Goal: Task Accomplishment & Management: Complete application form

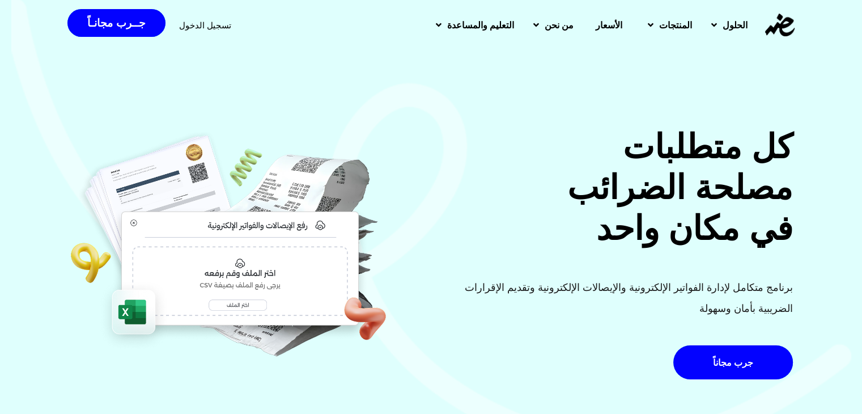
click at [216, 31] on div "تسجيل الدخول" at bounding box center [205, 25] width 52 height 21
click at [215, 28] on span "تسجيل الدخول" at bounding box center [205, 25] width 52 height 8
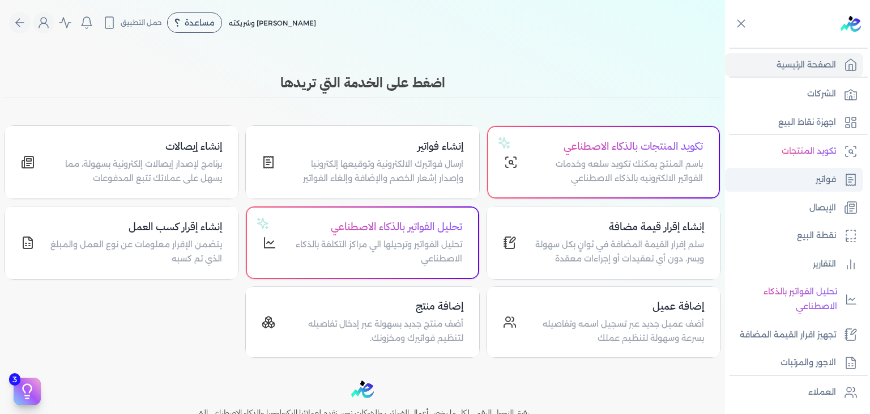
click at [809, 176] on link "فواتير" at bounding box center [794, 180] width 138 height 24
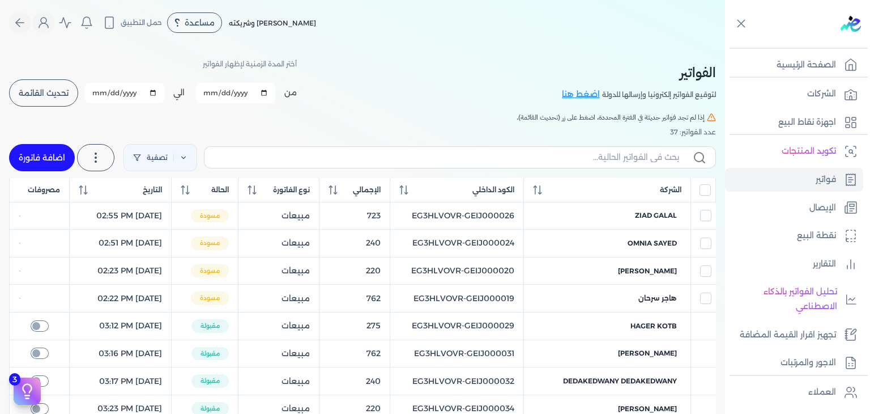
click at [48, 91] on span "تحديث القائمة" at bounding box center [44, 93] width 50 height 8
checkbox input "false"
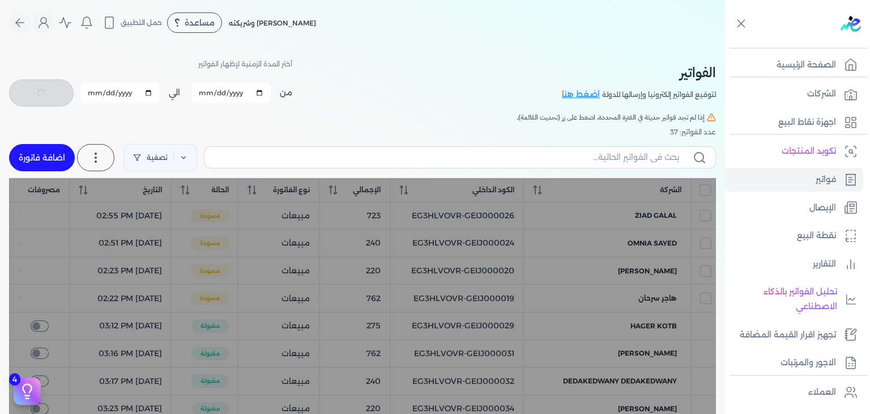
click at [207, 95] on input "2025-10-01" at bounding box center [230, 93] width 79 height 20
type input "2025-10-03"
checkbox input "false"
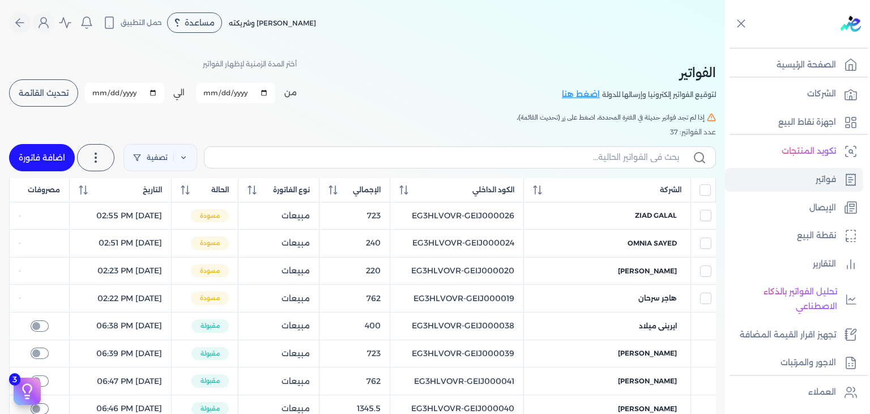
click at [93, 92] on input "2025-10-31" at bounding box center [124, 93] width 79 height 20
type input "2025-10-03"
click at [48, 91] on span "تحديث القائمة" at bounding box center [44, 93] width 50 height 8
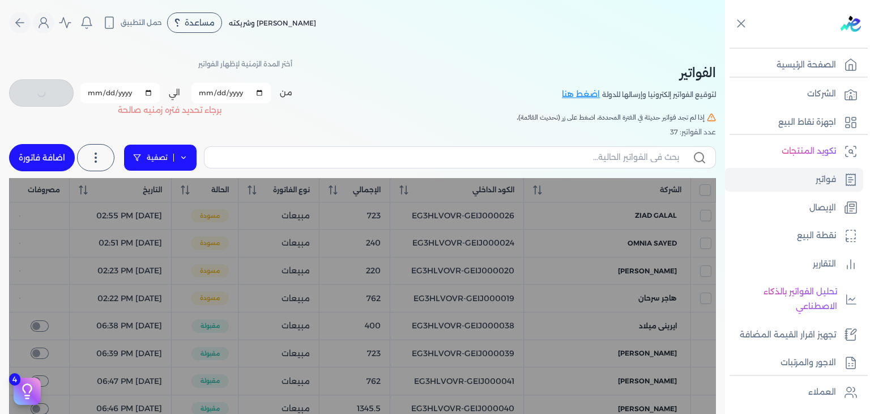
checkbox input "false"
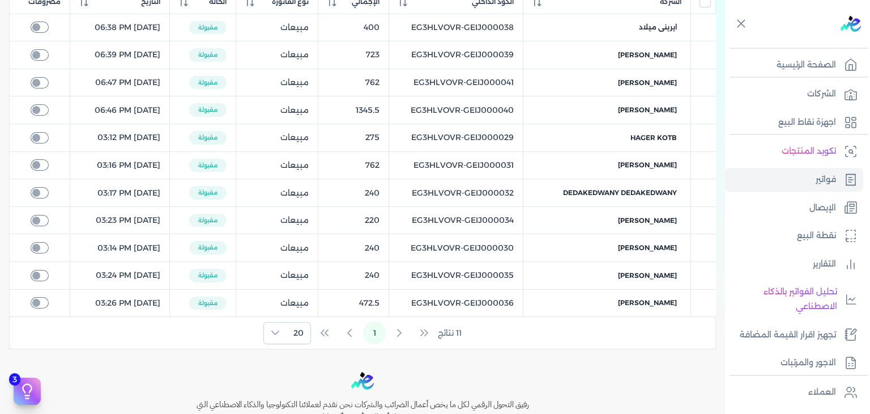
scroll to position [124, 0]
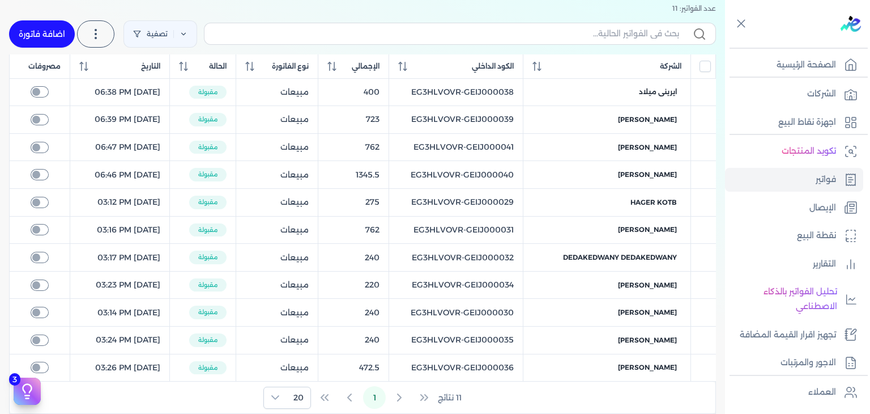
click at [497, 147] on table "الشركة الكود الداخلي الإجمالي نوع الفاتورة الحالة التاريخ مصروفات ايرينى ميلاد …" at bounding box center [362, 217] width 707 height 327
copy tr "EG3HLVOVR-GEIJ000041"
click at [618, 33] on input "text" at bounding box center [447, 34] width 466 height 12
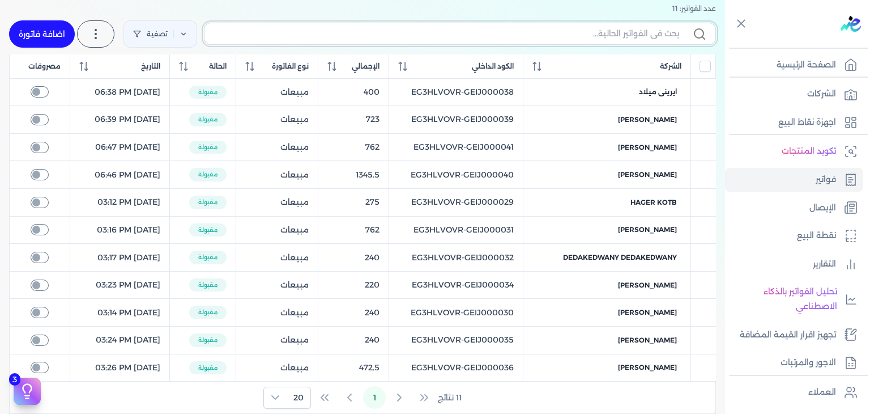
paste input "EG3HLVOVR-GEIJ000041"
type input "EG3HLVOVR-GEIJ000041"
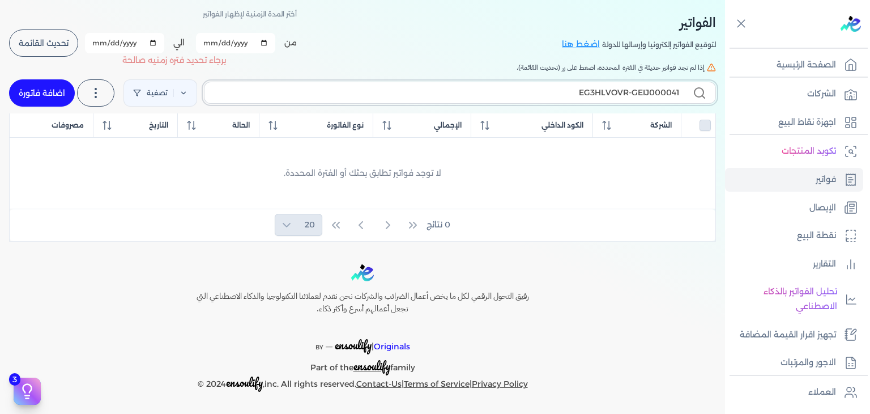
checkbox input "false"
type input "EG3HLVOVR-GEIJ000041"
checkbox input "false"
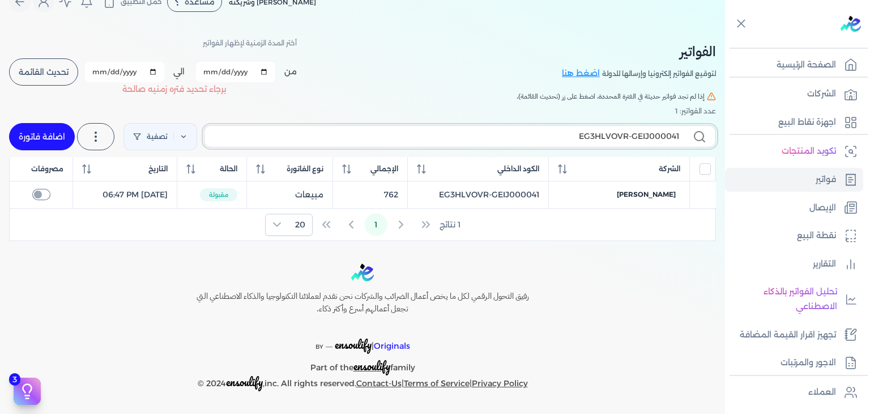
scroll to position [19, 0]
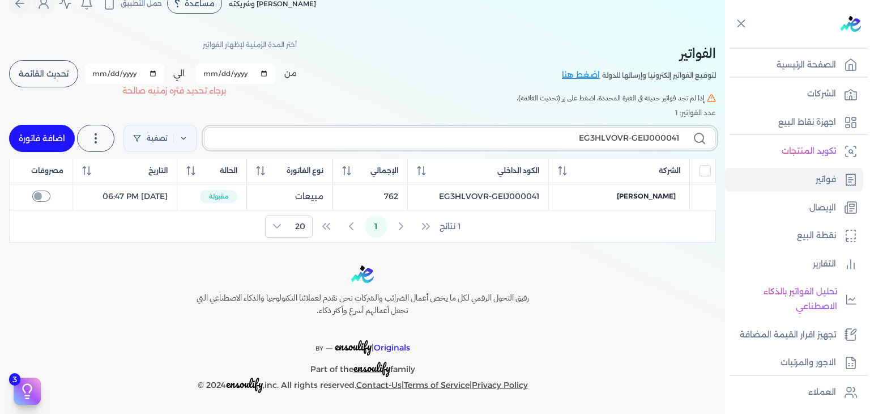
type input "EG3HLVOVR-GEIJ00004"
checkbox input "false"
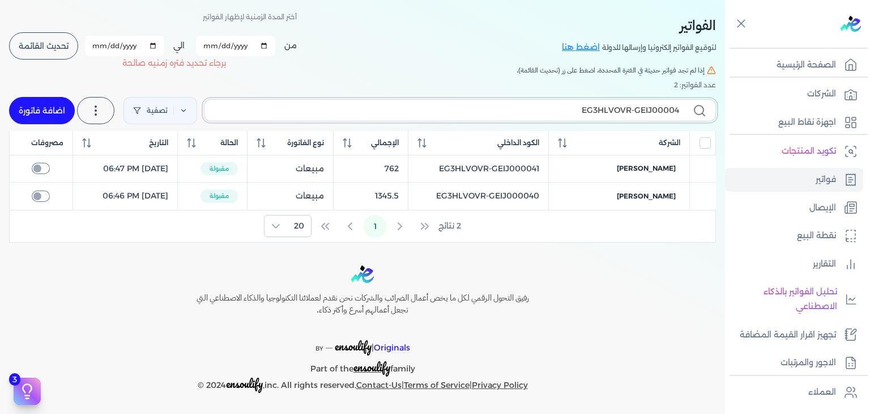
type input "EG3HLVOVR-GEIJ000042"
checkbox input "false"
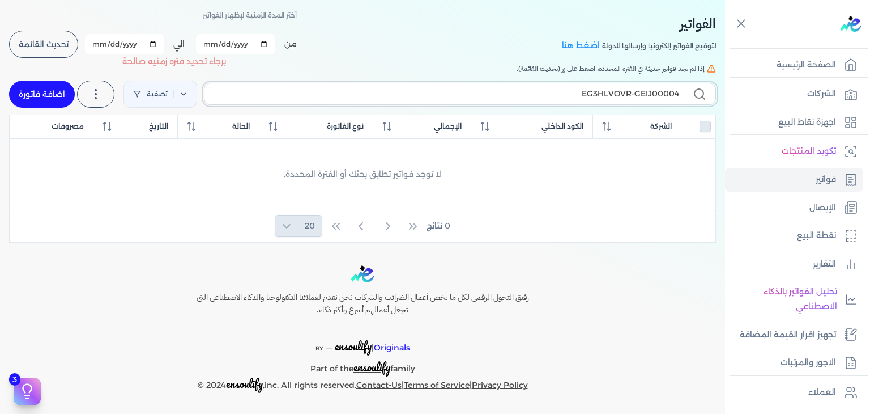
type input "EG3HLVOVR-GEIJ000041"
checkbox input "false"
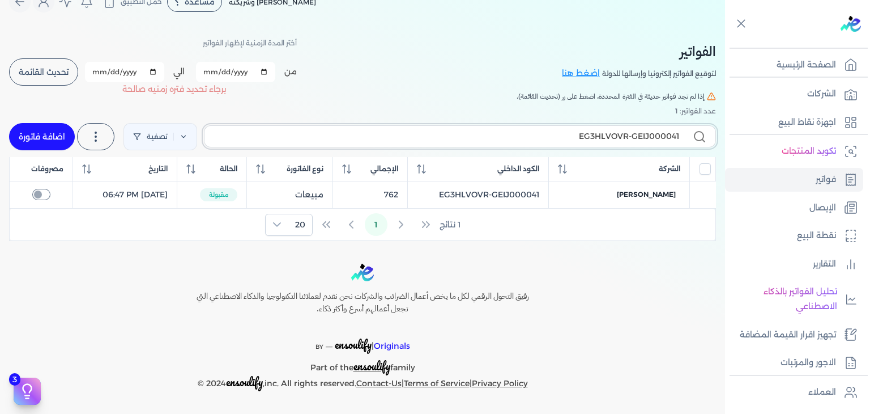
scroll to position [19, 0]
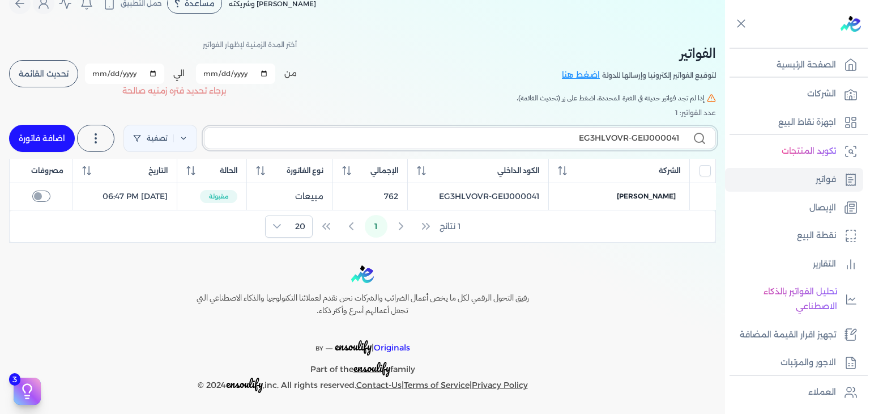
click at [449, 138] on input "EG3HLVOVR-GEIJ000041" at bounding box center [447, 138] width 466 height 12
paste input "2"
type input "EG3HLVOVR-GEIJ000042"
checkbox input "false"
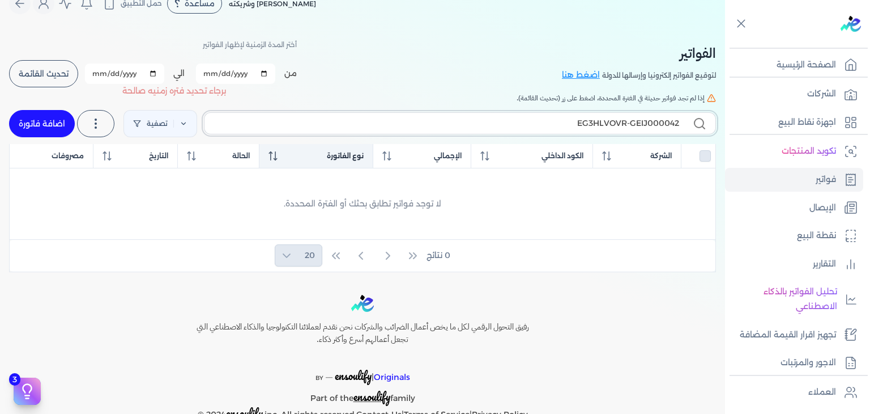
scroll to position [49, 0]
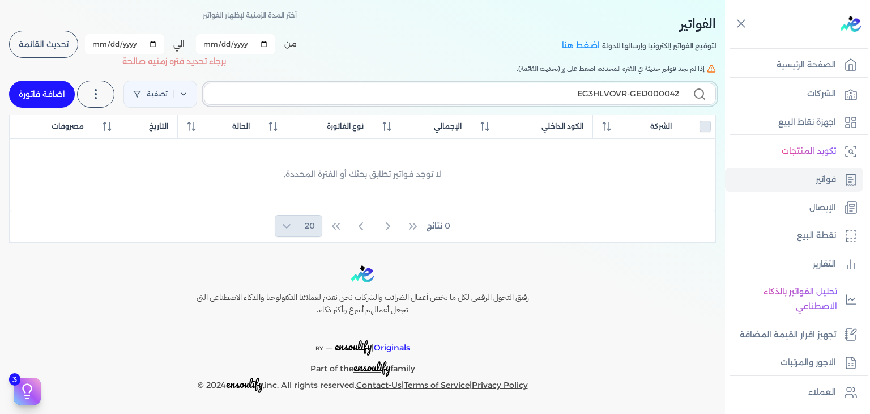
type input "EG3HLVOVR-GEIJ000042"
click at [32, 91] on link "اضافة فاتورة" at bounding box center [42, 93] width 66 height 27
select select "EGP"
select select "B"
select select "EGS"
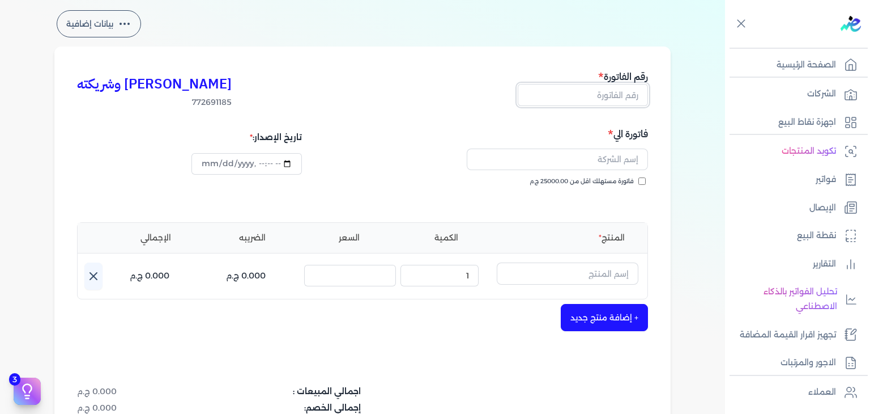
click at [625, 98] on input "text" at bounding box center [583, 95] width 130 height 22
paste input "EG3HLVOVR-GEIJ000042"
type input "EG3HLVOVR-GEIJ000042"
click at [644, 177] on label "فاتورة مستهلك اقل من 25000.00 ج.م" at bounding box center [588, 181] width 116 height 9
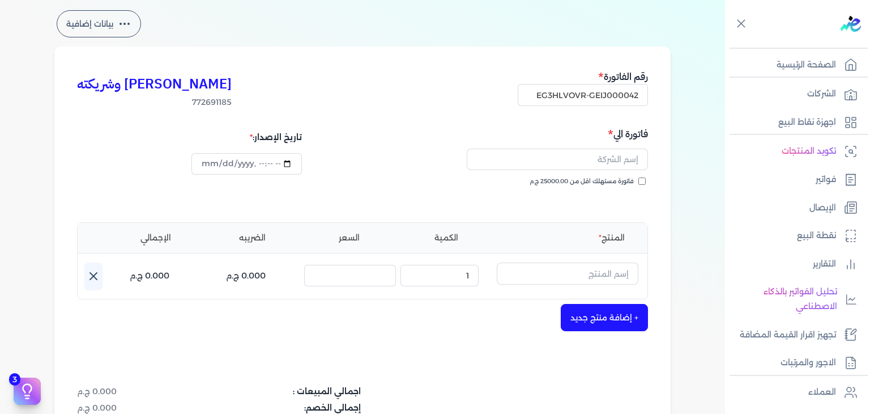
click at [644, 177] on input "فاتورة مستهلك اقل من 25000.00 ج.م" at bounding box center [641, 180] width 7 height 7
checkbox input "true"
click at [609, 157] on input "text" at bounding box center [557, 159] width 181 height 22
paste input "يحيي نبيل"
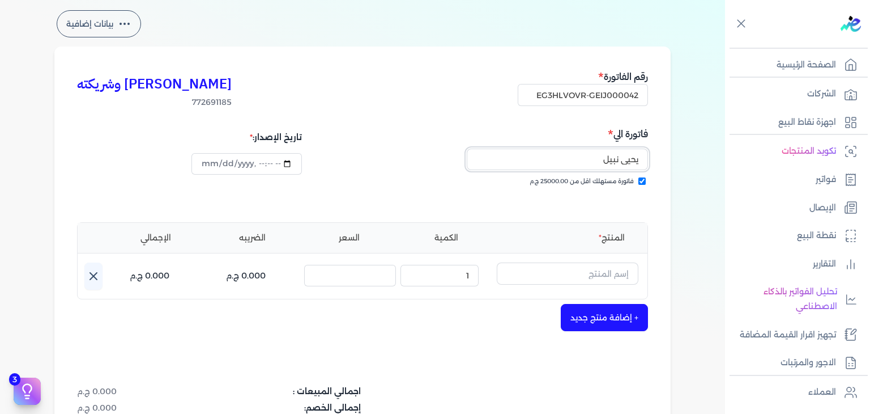
type input "يحيي نبيل"
click at [573, 275] on input "text" at bounding box center [568, 273] width 142 height 22
paste input "خمرة رذاذ عطري منعش نسائي - 250 مللي"
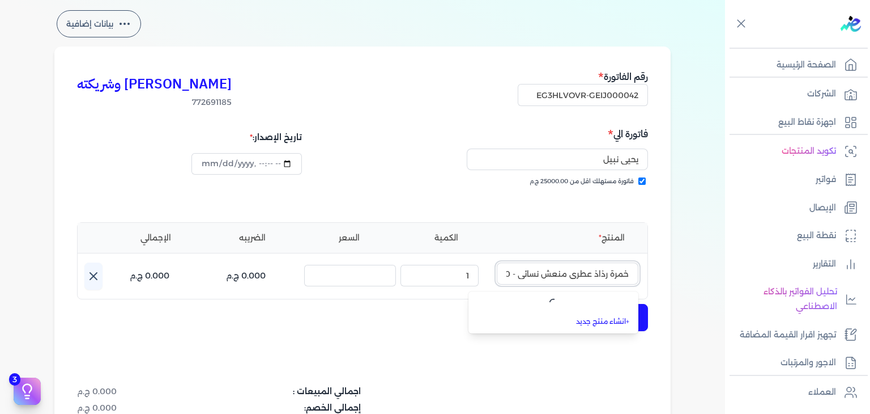
scroll to position [0, -32]
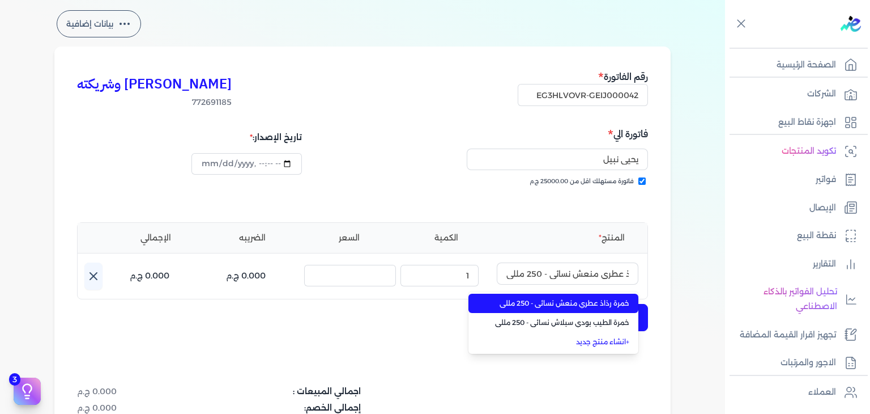
click at [557, 301] on span "خمرة رذاذ عطري منعش نسائي - 250 مللي" at bounding box center [560, 303] width 138 height 10
type input "خمرة رذاذ عطري منعش نسائي - 250 مللي"
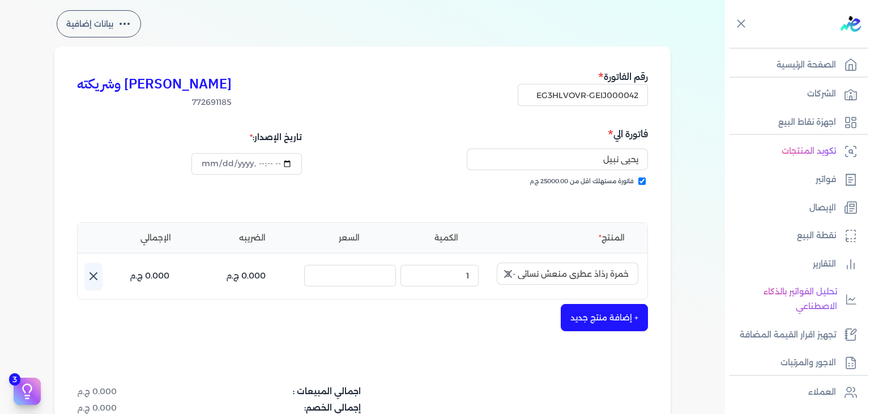
click at [511, 270] on icon "button" at bounding box center [508, 274] width 14 height 14
click at [538, 269] on input "text" at bounding box center [568, 273] width 142 height 22
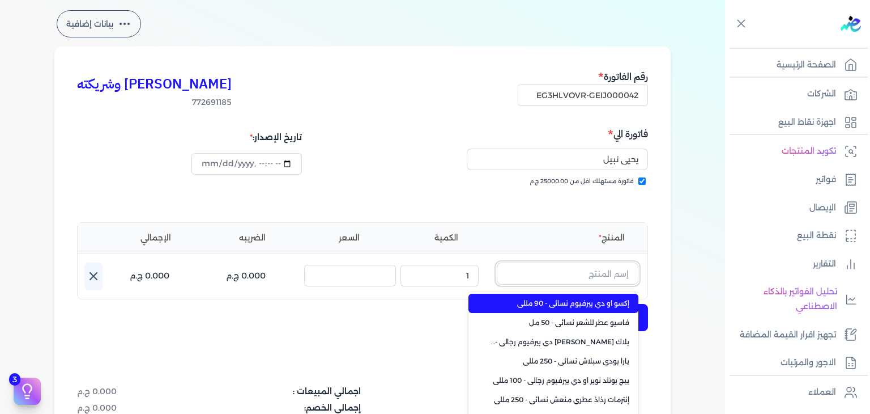
paste input "خمرة رذاذ عطري منعش نسائي - 250 مللي"
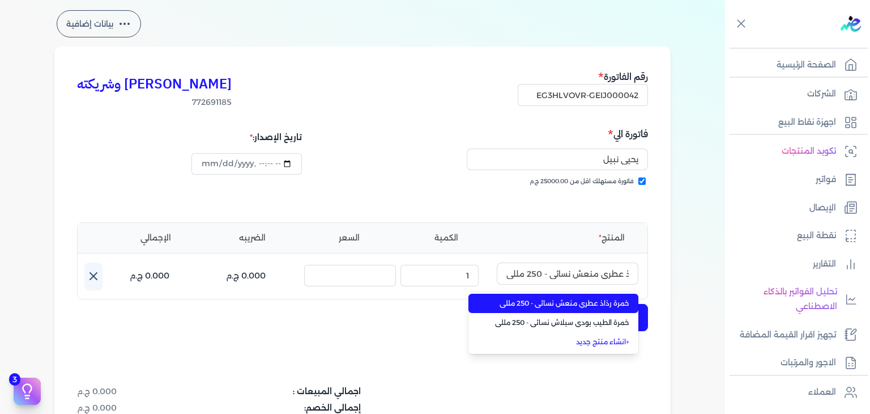
click at [578, 304] on span "خمرة رذاذ عطري منعش نسائي - 250 مللي" at bounding box center [560, 303] width 138 height 10
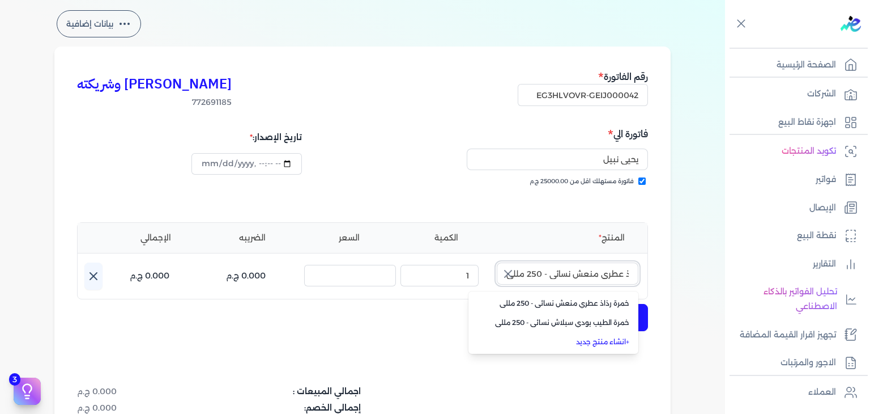
type input "خمرة رذاذ عطري منعش نسائي - 250 مللي"
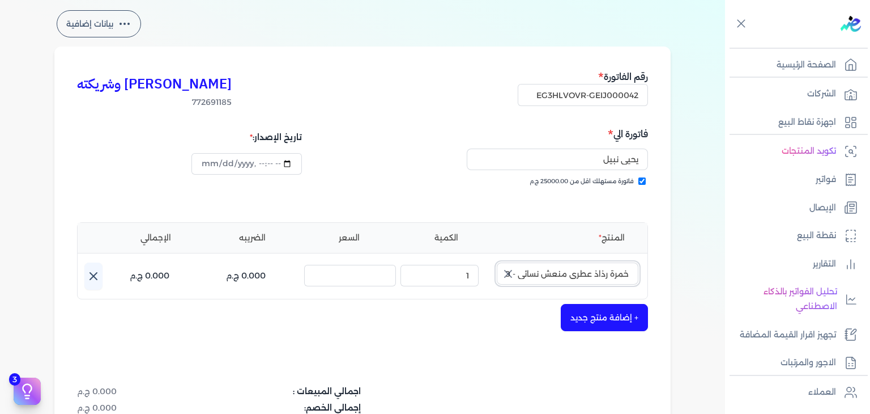
click at [567, 269] on input "خمرة رذاذ عطري منعش نسائي - 250 مللي" at bounding box center [568, 273] width 142 height 22
click at [597, 272] on input "خمرة رذاذ عطري منعش نسائي - 250 مللي" at bounding box center [568, 273] width 142 height 22
type input "2025-10-03T21:17:22"
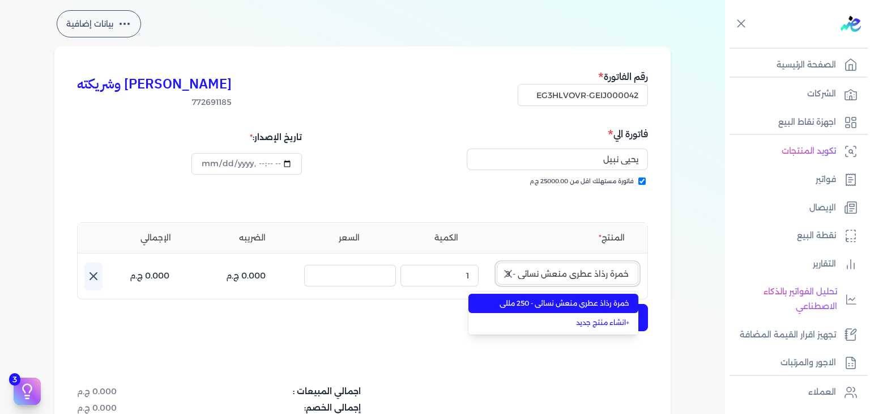
scroll to position [0, -30]
click at [536, 302] on span "خمرة رذاذ عطري منعش نسائي - 250 مللي" at bounding box center [560, 303] width 138 height 10
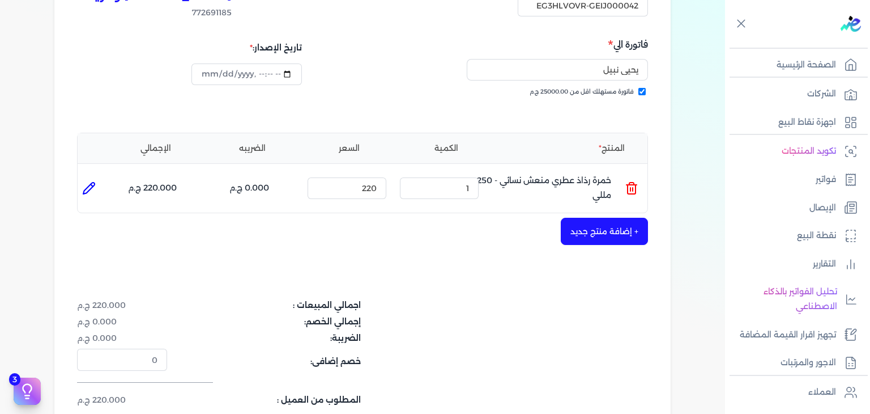
scroll to position [219, 0]
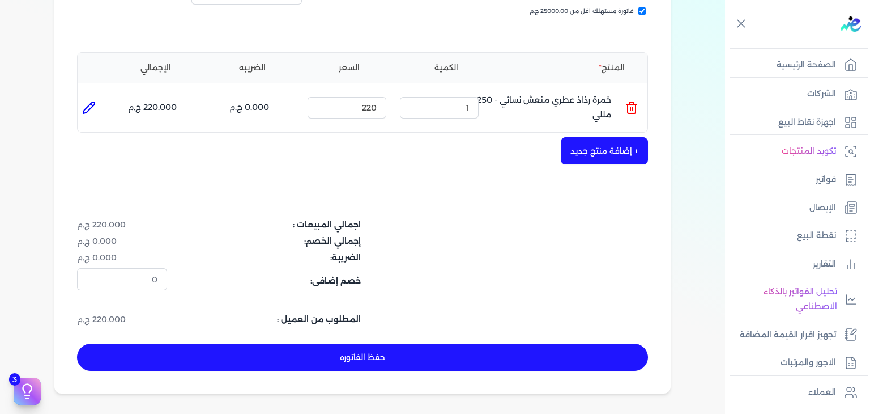
click at [417, 361] on button "حفظ الفاتوره" at bounding box center [362, 356] width 571 height 27
type input "2025-10-03"
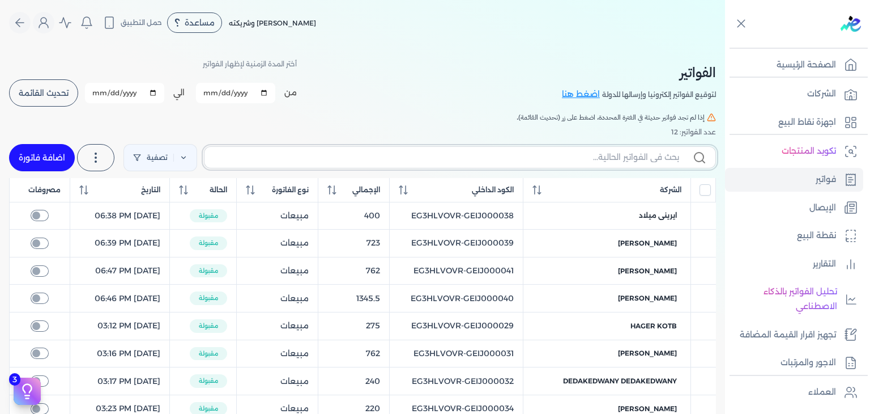
click at [593, 152] on input "text" at bounding box center [447, 157] width 466 height 12
paste input "EG3HLVOVR-GEIJ000042"
type input "EG3HLVOVR-GEIJ000042"
checkbox input "false"
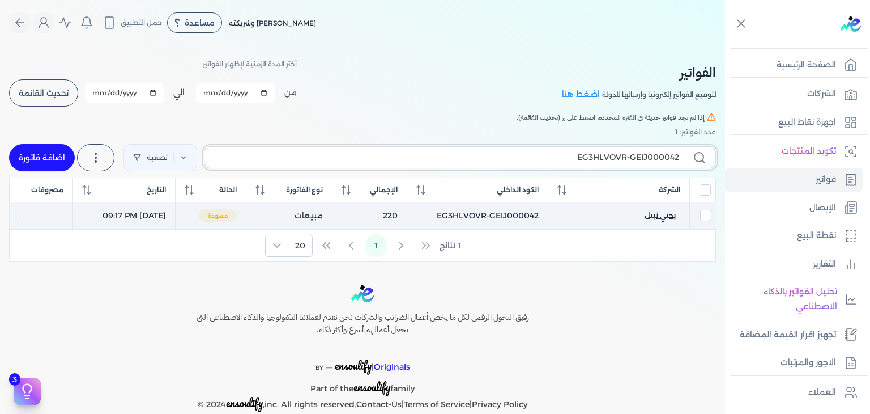
type input "EG3HLVOVR-GEIJ000042"
click at [662, 214] on span "يحيي نبيل" at bounding box center [660, 215] width 31 height 10
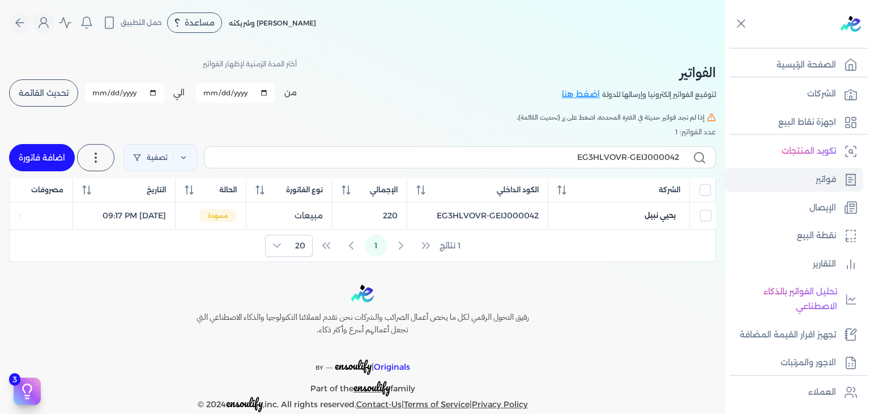
select select "EGP"
select select "B"
select select "EGS"
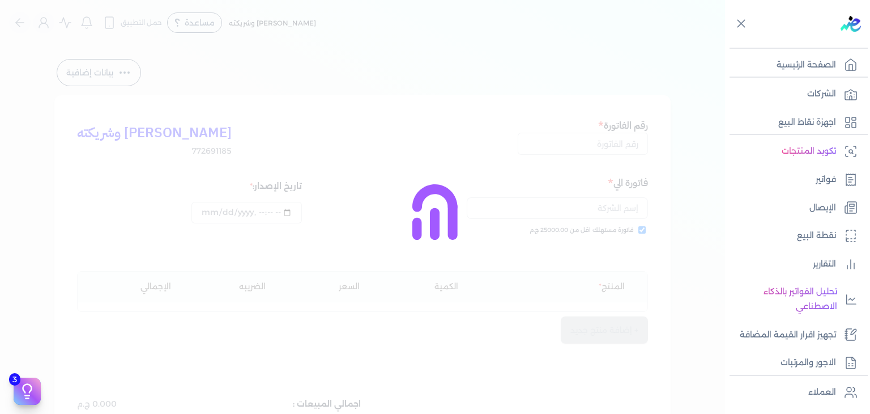
type input "EG3HLVOVR-GEIJ000042"
checkbox input "true"
type input "2025-10-03T21:17:22"
type input "2025-10-03"
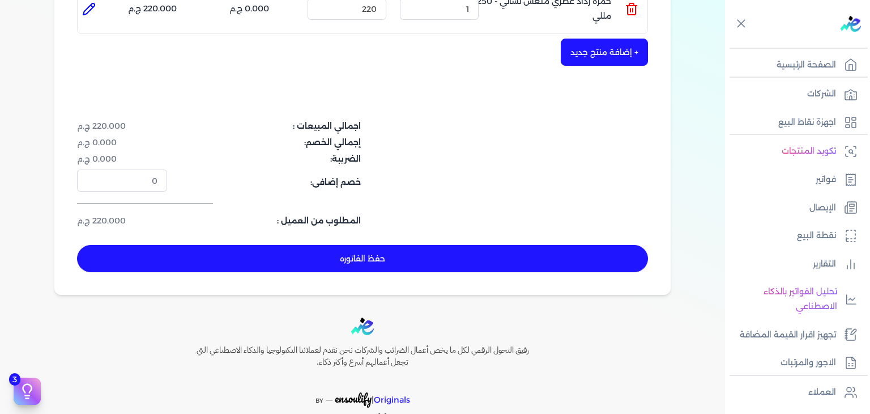
scroll to position [340, 0]
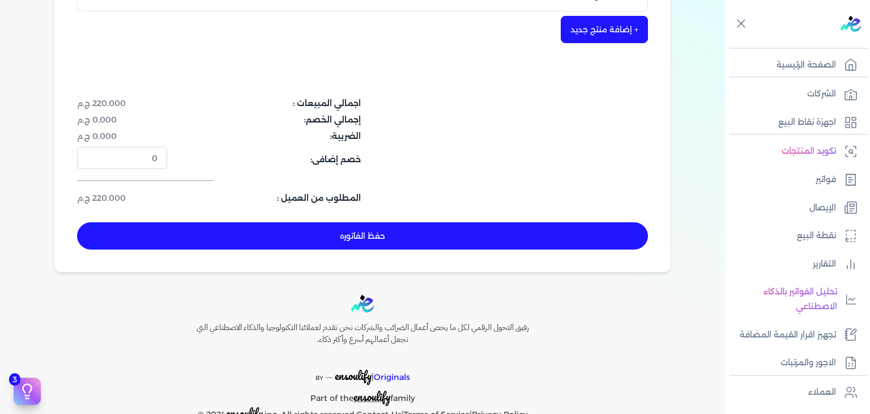
click at [427, 230] on button "حفظ الفاتوره" at bounding box center [362, 235] width 571 height 27
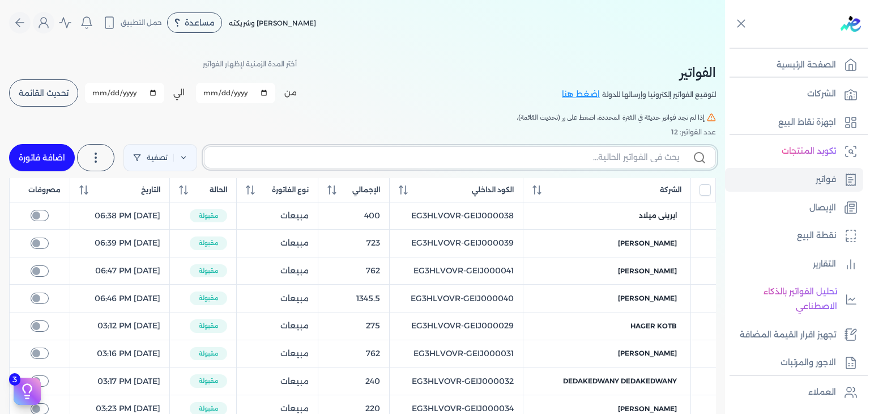
click at [542, 154] on input "text" at bounding box center [447, 157] width 466 height 12
paste input "EG3HLVOVR-GEIJ000043"
type input "EG3HLVOVR-GEIJ000043"
checkbox input "false"
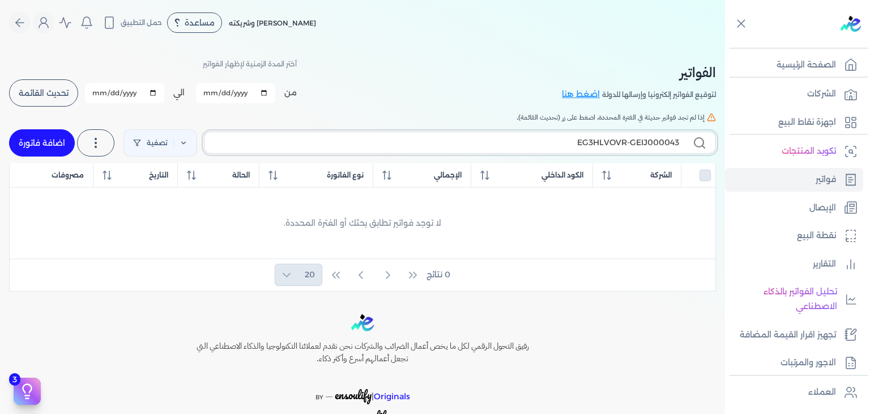
type input "EG3HLVOVR-GEIJ000043"
click at [54, 139] on link "اضافة فاتورة" at bounding box center [42, 142] width 66 height 27
select select "EGP"
select select "B"
select select "EGS"
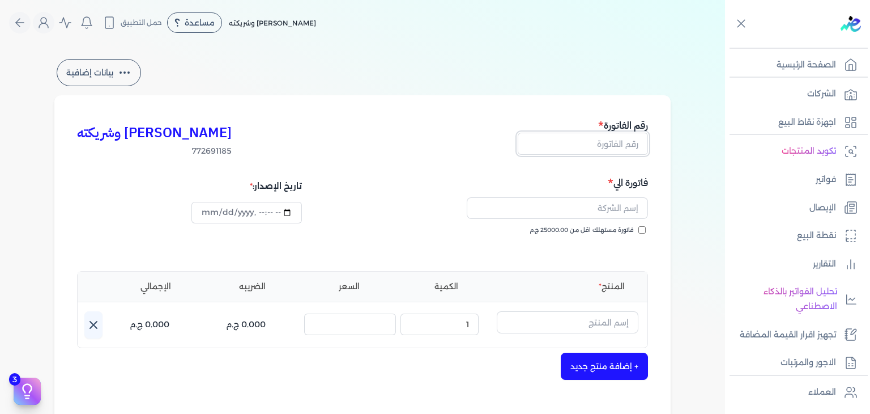
click at [613, 148] on input "text" at bounding box center [583, 144] width 130 height 22
paste input "EG3HLVOVR-GEIJ000043"
type input "EG3HLVOVR-GEIJ000043"
click at [644, 227] on input "فاتورة مستهلك اقل من 25000.00 ج.م" at bounding box center [641, 229] width 7 height 7
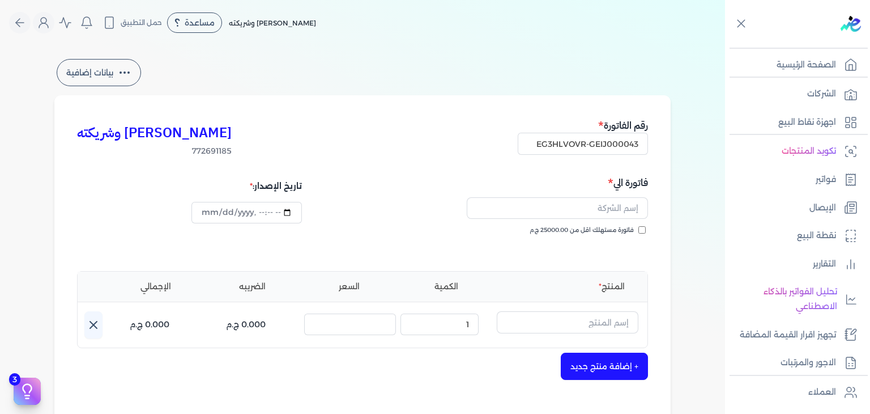
checkbox input "true"
click at [592, 219] on div at bounding box center [507, 207] width 282 height 35
click at [596, 214] on input "text" at bounding box center [557, 208] width 181 height 22
paste input "Omar Hazem"
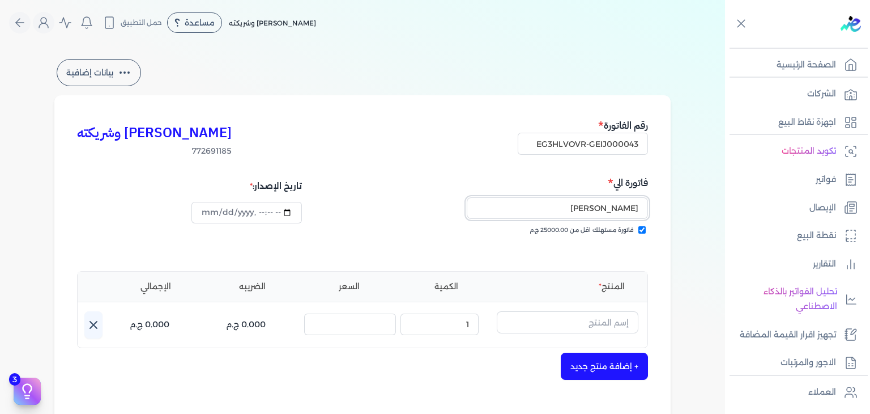
type input "Omar Hazem"
click at [576, 322] on input "text" at bounding box center [568, 322] width 142 height 22
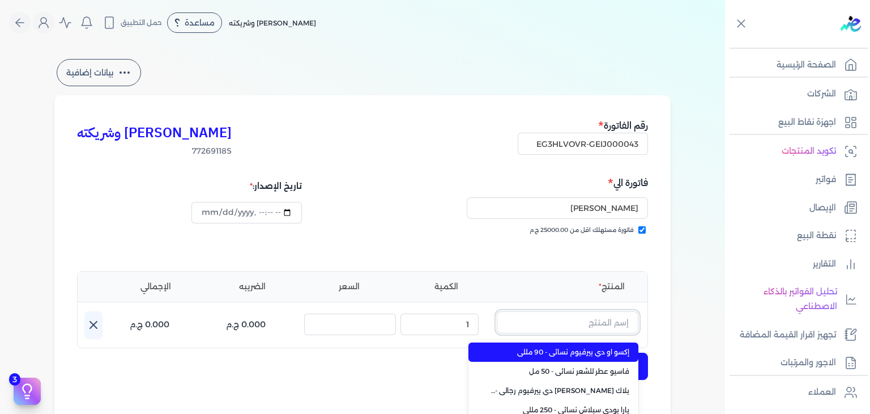
paste input "موج انتيميت او دي بيرفيوم رجالي - 100 مللي"
type input "موج انتيميت او دي بيرفيوم رجالي - 100 مللي"
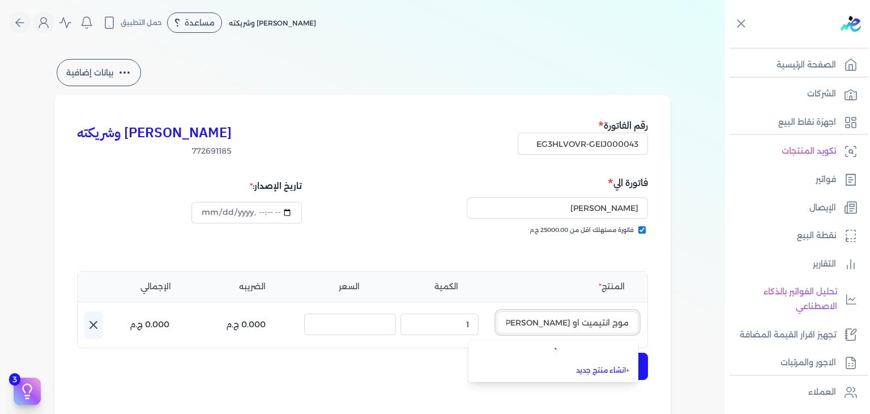
scroll to position [0, -38]
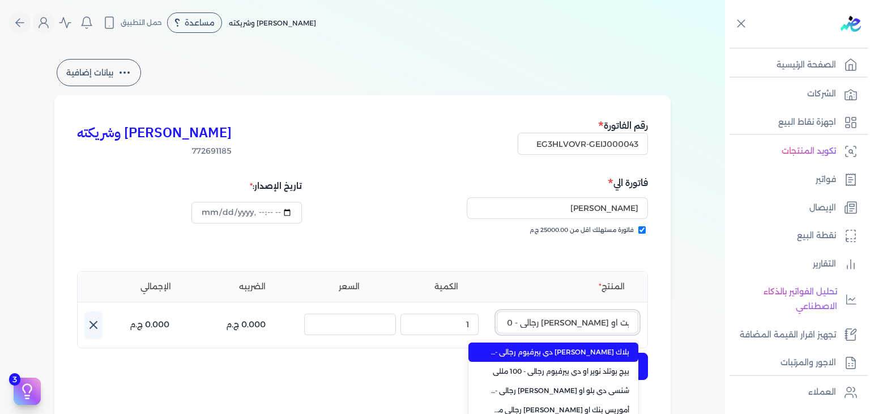
type input "2025-10-03T21:18:48"
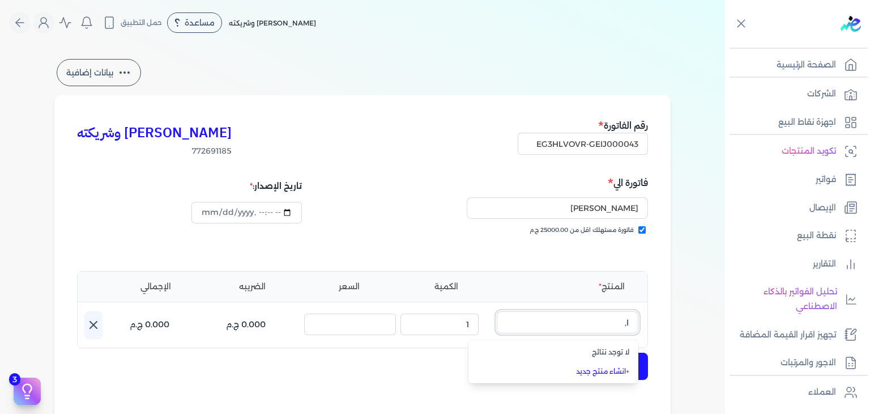
type input "l"
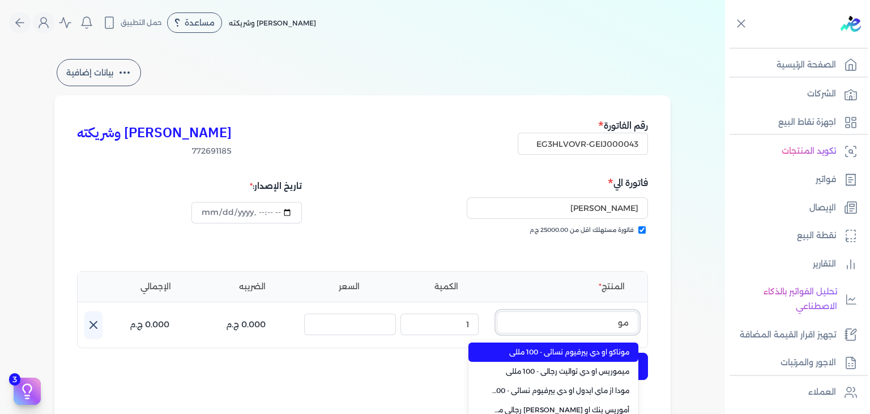
type input "موج"
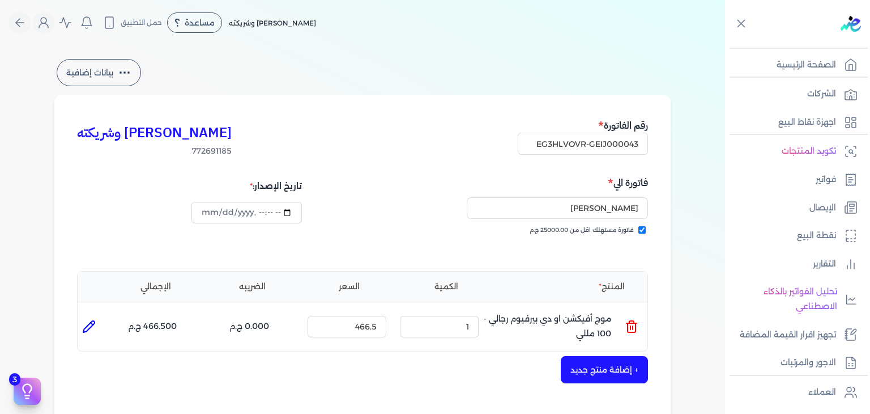
click at [644, 322] on ul "المنتج : موج أفيكشن او دي بيرفيوم رجالي - 100 مللي الكمية : 1 السعر : 466.5 الض…" at bounding box center [363, 326] width 570 height 31
click at [636, 325] on icon at bounding box center [632, 327] width 14 height 14
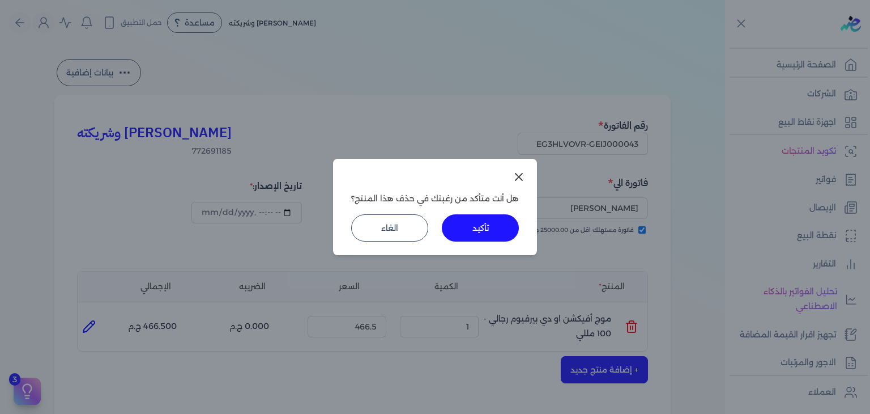
click at [479, 216] on button "تأكيد" at bounding box center [480, 227] width 77 height 27
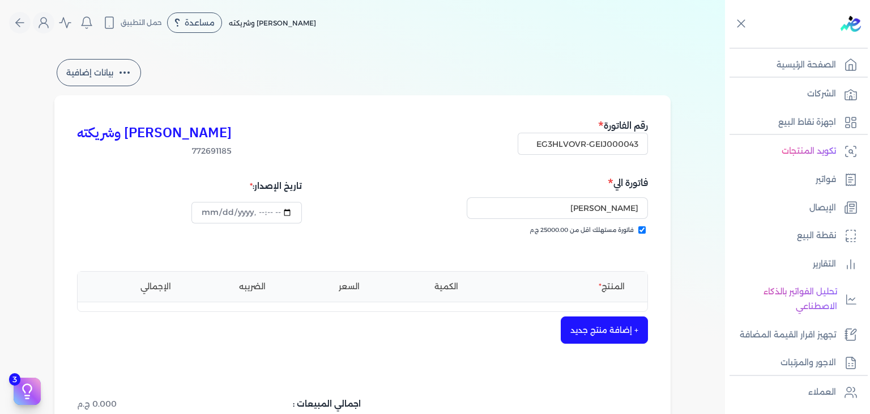
click at [597, 334] on button "+ إضافة منتج جديد" at bounding box center [604, 329] width 87 height 27
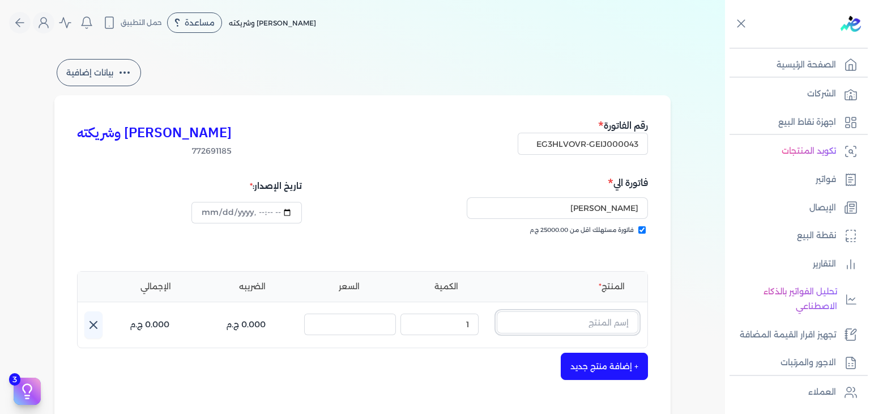
click at [601, 326] on input "text" at bounding box center [568, 322] width 142 height 22
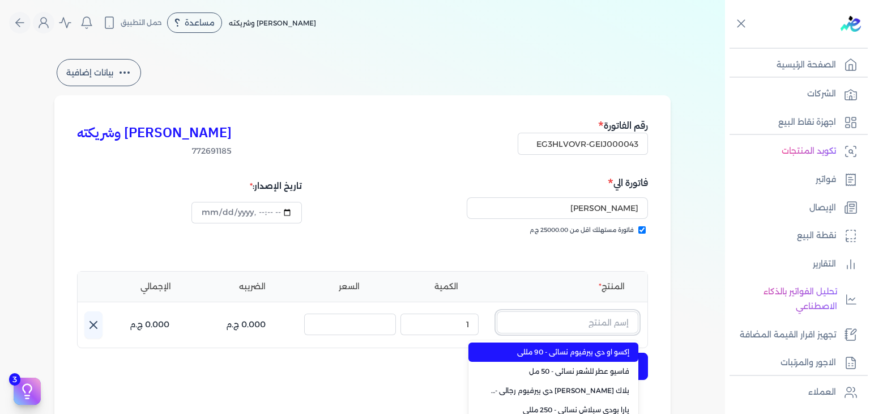
paste input "موج انتيميت او دي بيرفيوم رجالي - 100 مللي"
type input "ك"
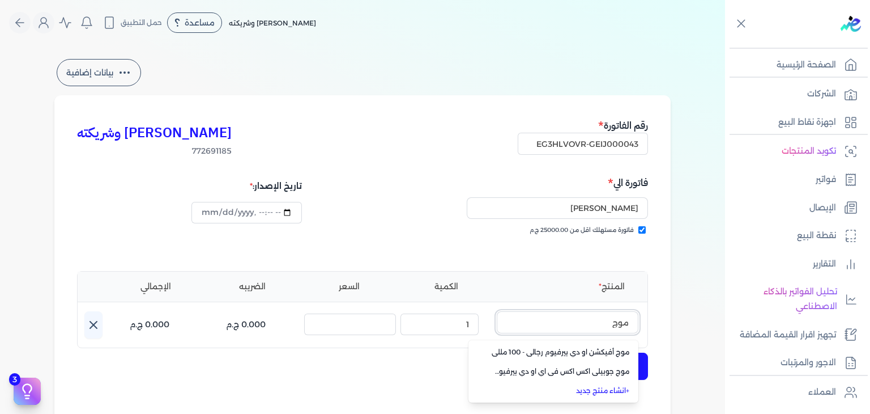
type input "موج"
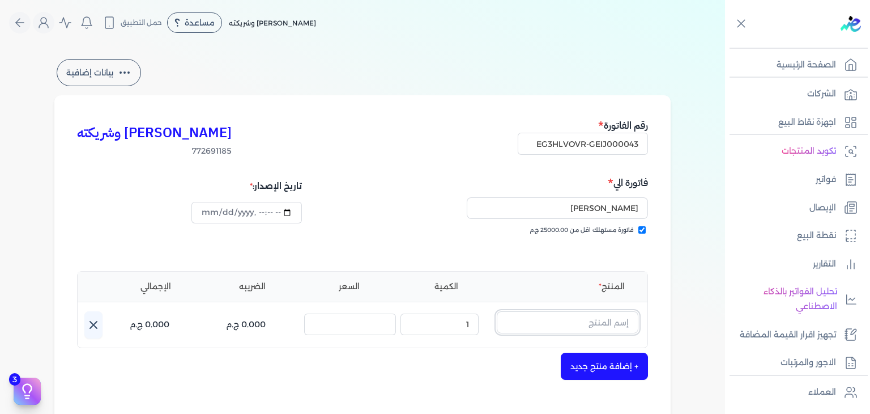
click at [589, 321] on input "text" at bounding box center [568, 322] width 142 height 22
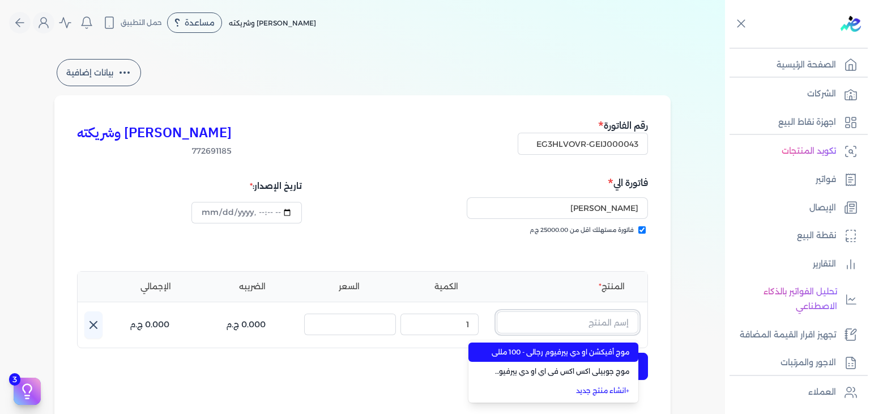
paste input "EPCF-MP-EDP-M-100-15"
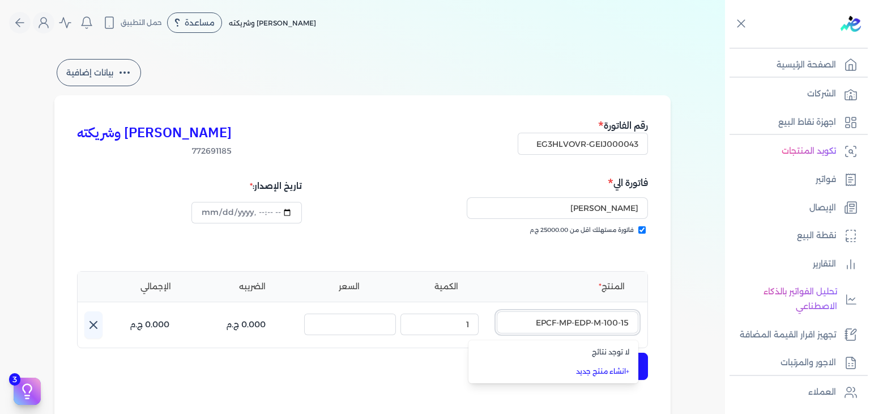
type input "EPCF-MP-EDP-M-100-15"
click at [610, 330] on input "text" at bounding box center [568, 322] width 142 height 22
paste input "موج انتيميت او دي بيرفيوم رجالي - 100 مللي"
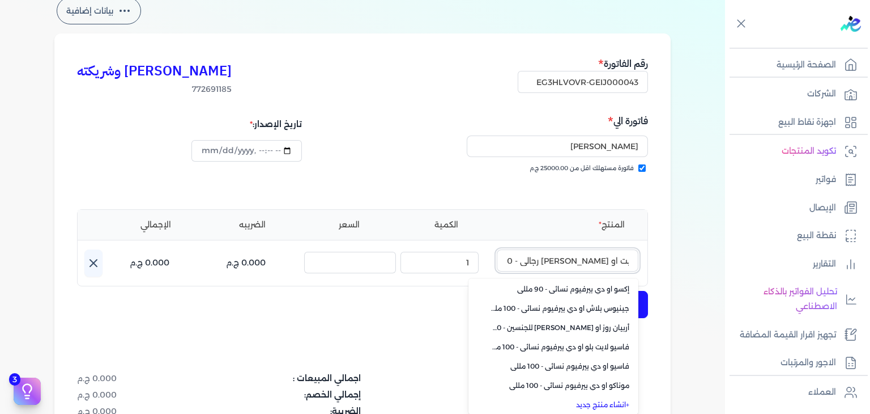
type input "موج انتيميت او دي بيرفيوم رجالي - 100 مللي"
click at [615, 404] on link "+ انشاء منتج جديد" at bounding box center [560, 404] width 138 height 10
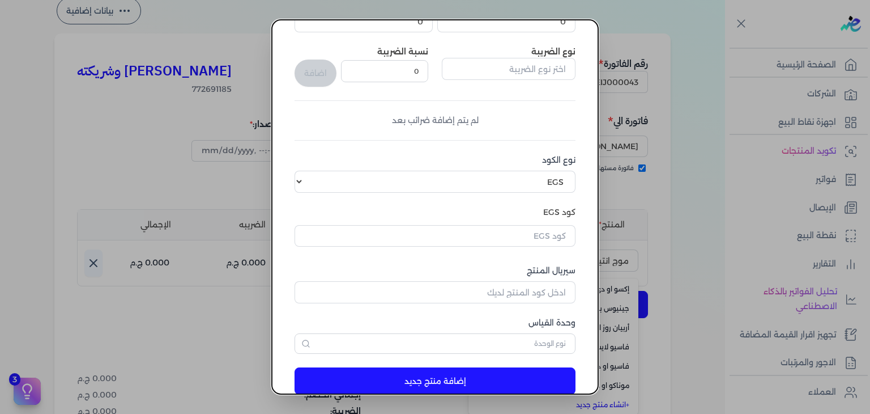
scroll to position [173, 0]
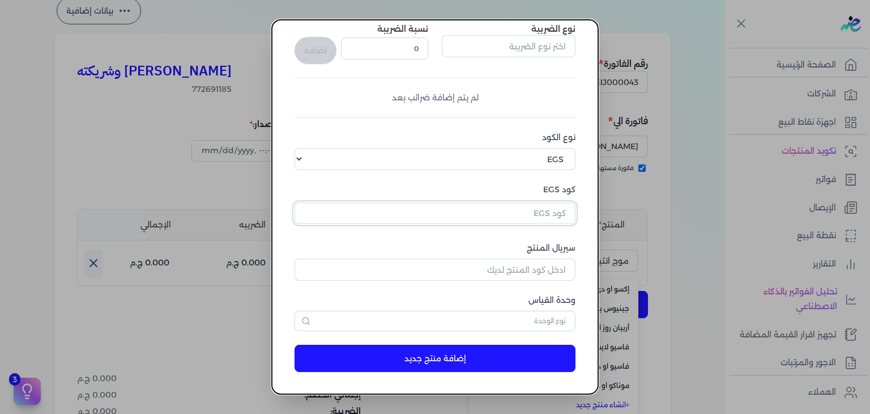
click at [551, 212] on input "text" at bounding box center [435, 213] width 281 height 22
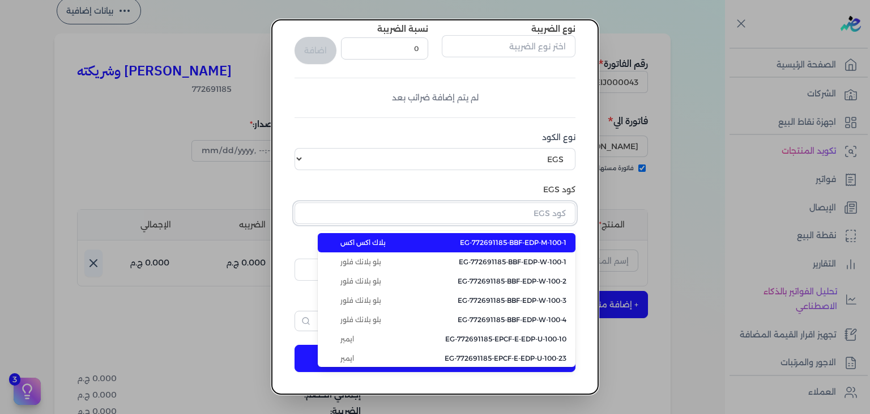
paste input "EG-772691185-EPCF-MP-EDP-M-100-15"
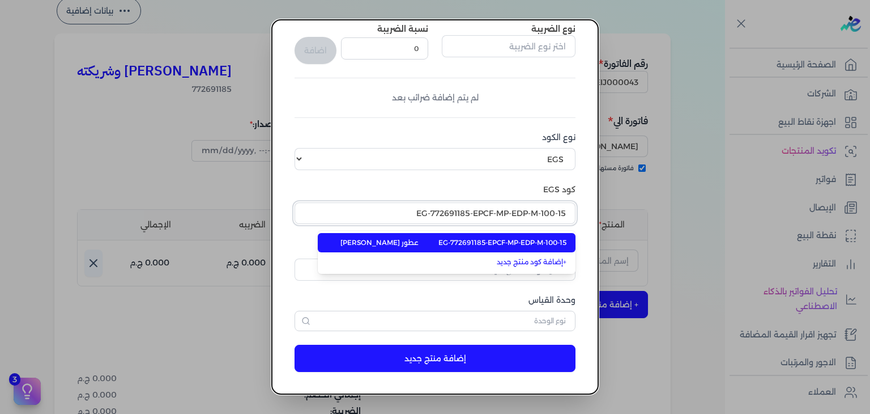
type input "EG-772691185-EPCF-MP-EDP-M-100-15"
click at [543, 242] on span "EG-772691185-EPCF-MP-EDP-M-100-15" at bounding box center [502, 242] width 128 height 10
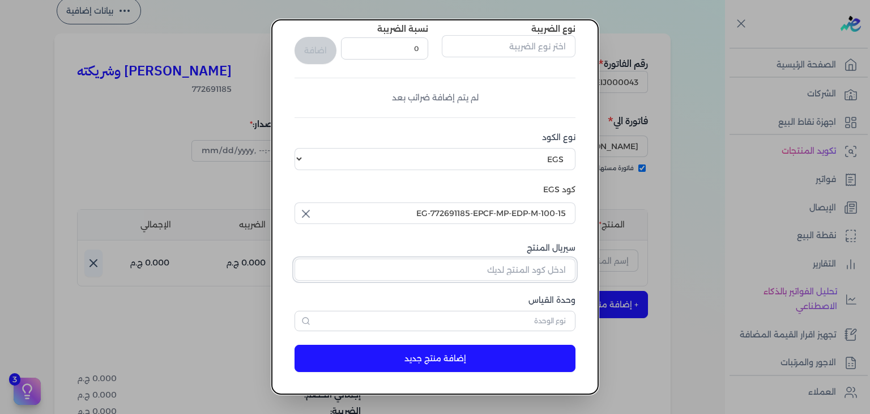
click at [533, 270] on input "سيريال المنتج" at bounding box center [435, 269] width 281 height 22
paste input "Z47F94C96196BD6C57046Z-1"
type input "Z47F94C96196BD6C57046Z-1"
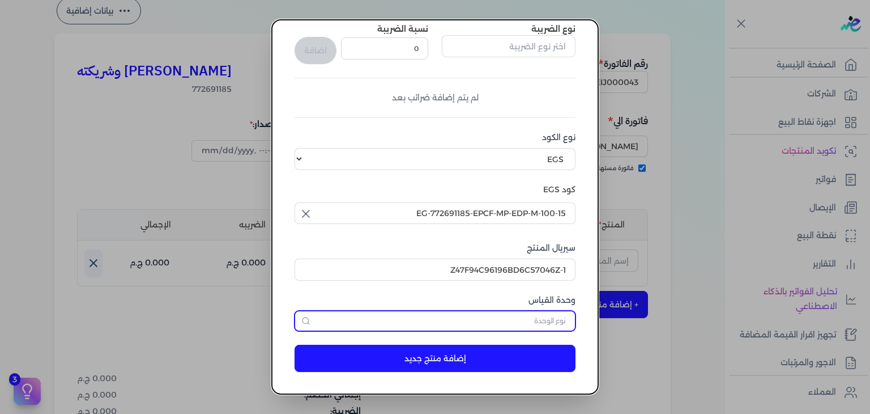
click at [549, 313] on input "text" at bounding box center [435, 320] width 281 height 20
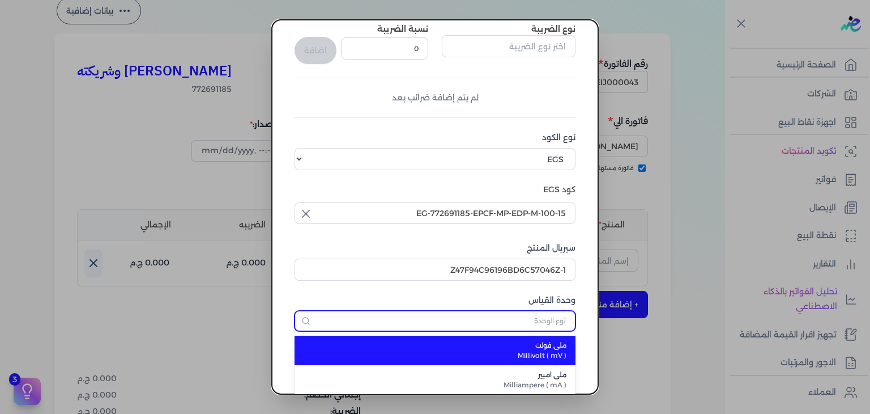
type input "ش"
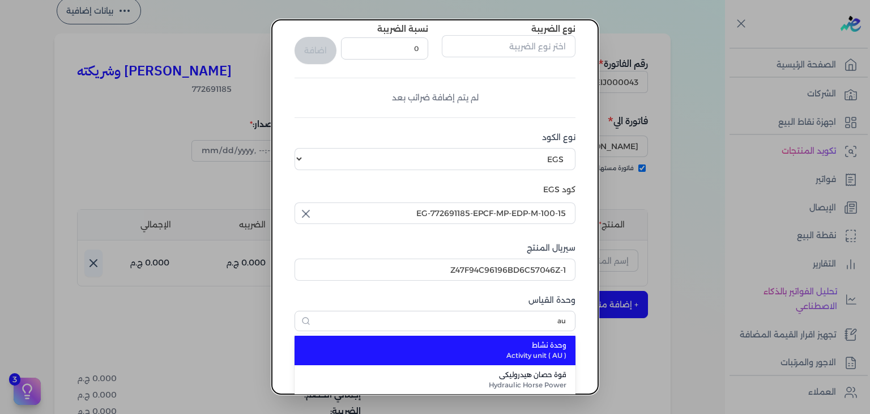
click at [530, 347] on span "وحدة نشاط" at bounding box center [441, 345] width 249 height 10
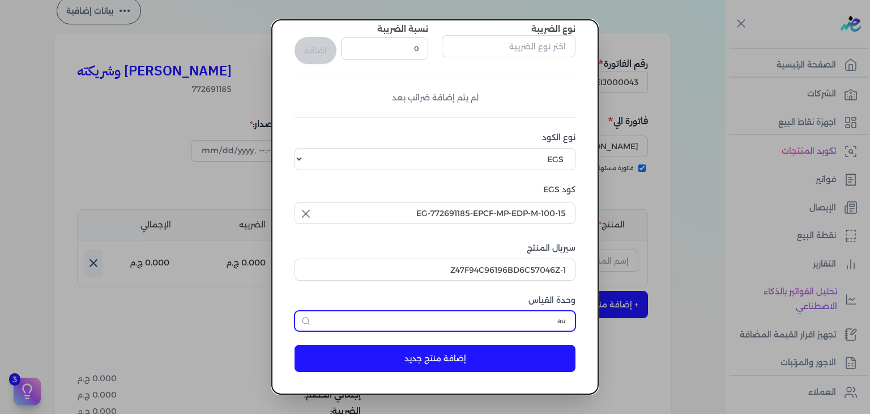
type input "وحدة نشاط"
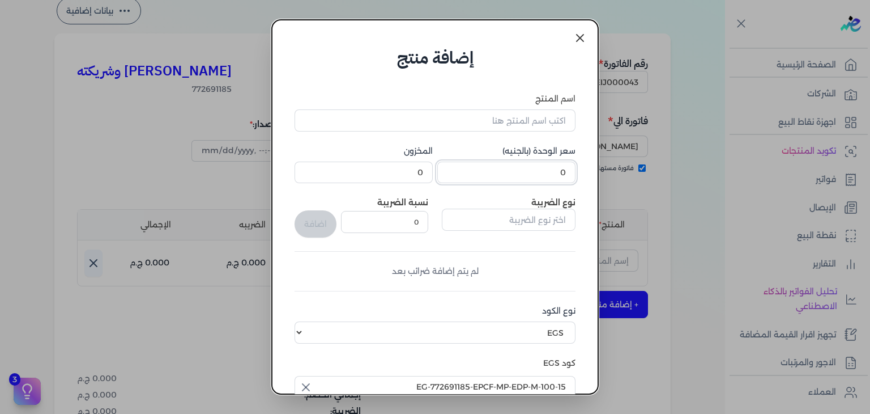
click at [548, 178] on input "0" at bounding box center [506, 172] width 138 height 22
type input "466.5"
click at [499, 121] on input "اسم المنتج" at bounding box center [435, 120] width 281 height 22
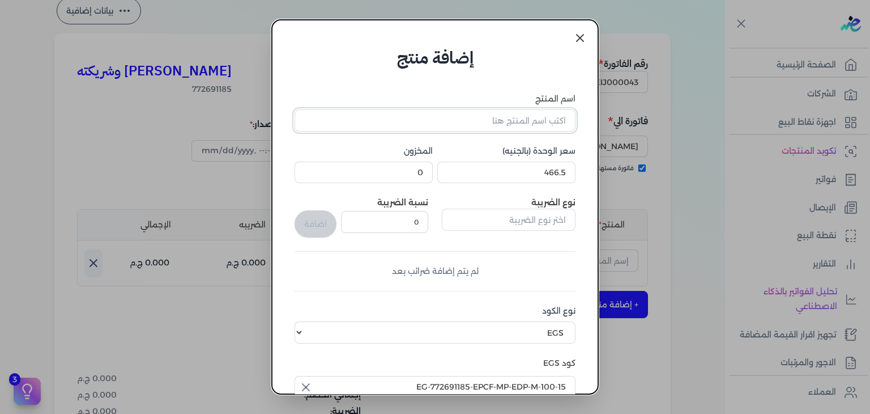
paste input "موج انتيميت او دي بيرفيوم رجالي - 100 مللي"
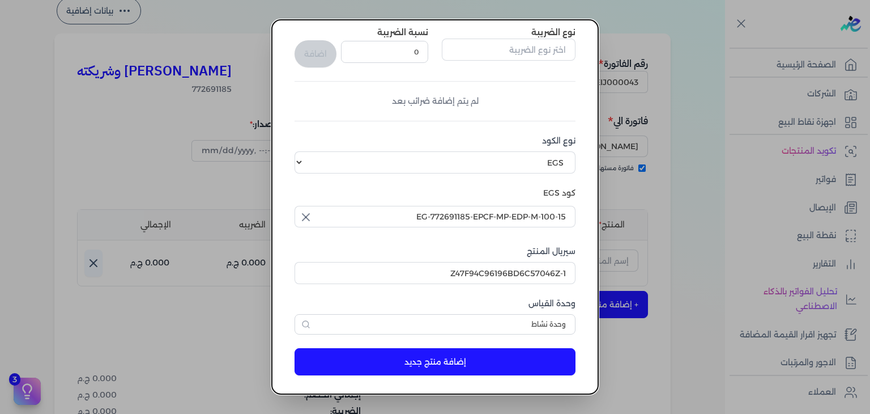
scroll to position [173, 0]
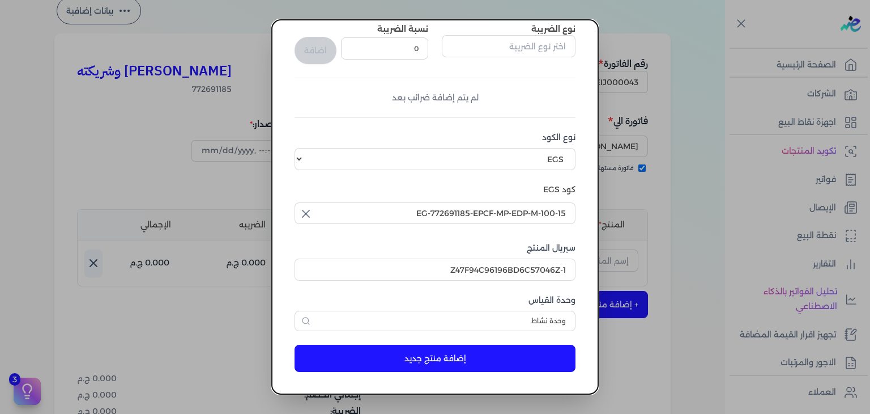
type input "موج انتيميت او دي بيرفيوم رجالي - 100 مللي"
click at [477, 368] on button "إضافة منتج جديد" at bounding box center [435, 357] width 281 height 27
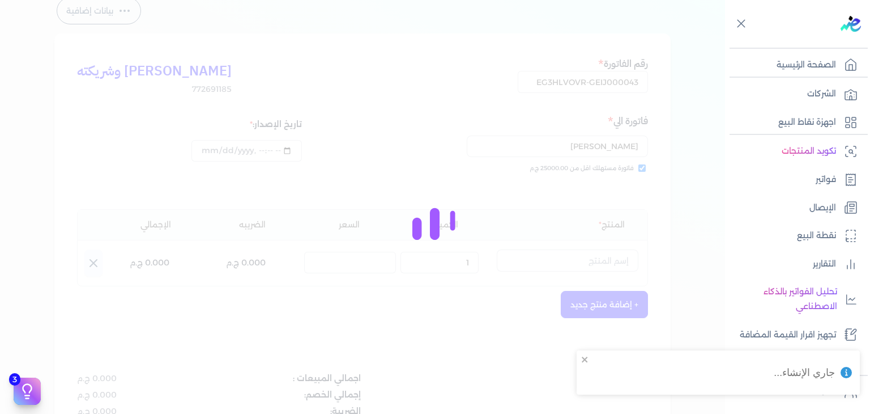
select select "EGS"
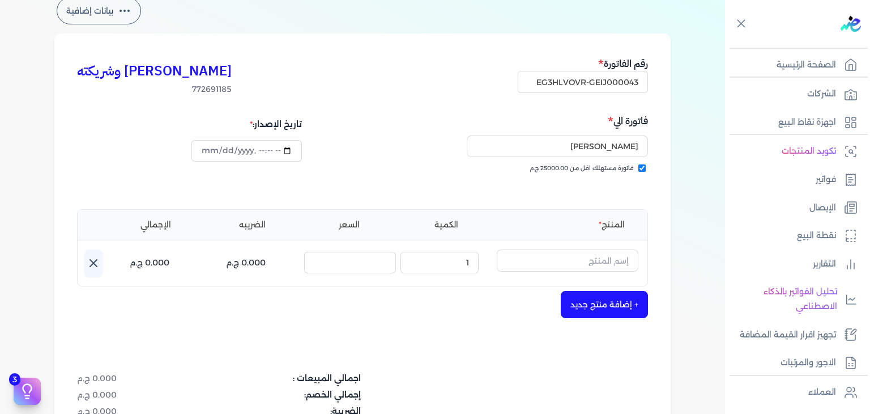
click at [608, 272] on button "button" at bounding box center [568, 262] width 142 height 26
click at [610, 265] on input "text" at bounding box center [568, 260] width 142 height 22
paste input "موج انتيميت او دي بيرفيوم رجالي - 100 مللي"
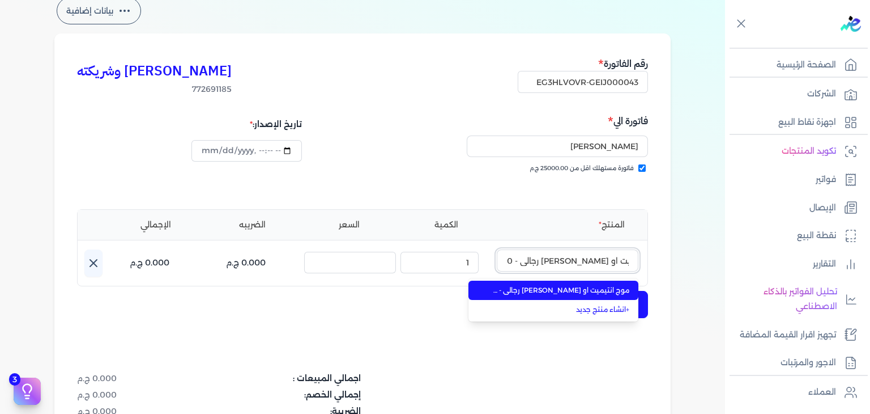
type input "موج انتيميت او دي بيرفيوم رجالي - 100 مللي"
click at [605, 283] on li "موج انتيميت او دي بيرفيوم رجالي - 100 مللي" at bounding box center [554, 289] width 170 height 19
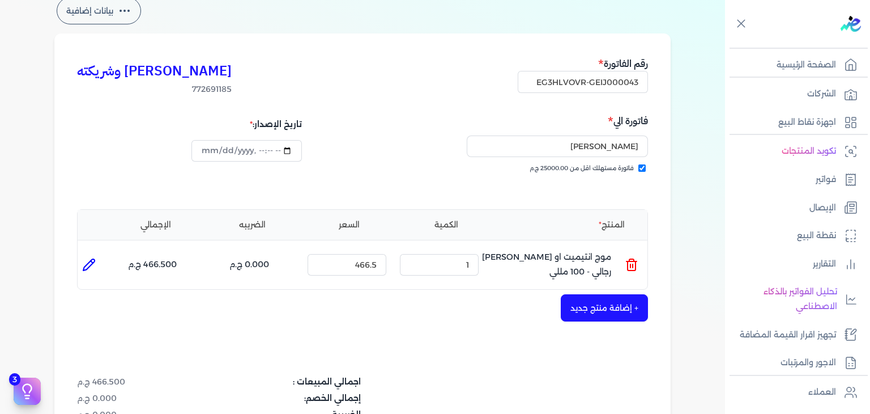
scroll to position [288, 0]
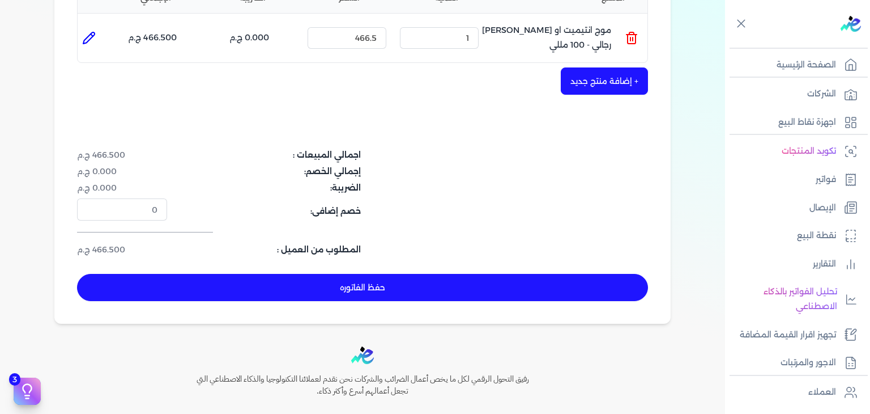
click at [484, 283] on button "حفظ الفاتوره" at bounding box center [362, 287] width 571 height 27
type input "2025-10-03"
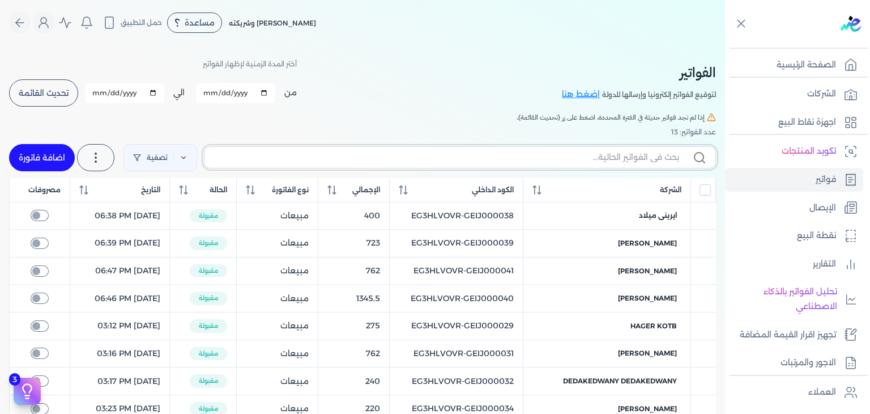
click at [611, 157] on input "text" at bounding box center [447, 157] width 466 height 12
paste input "EG3HLVOVR-GEIJ000043"
type input "EG3HLVOVR-GEIJ000043"
checkbox input "false"
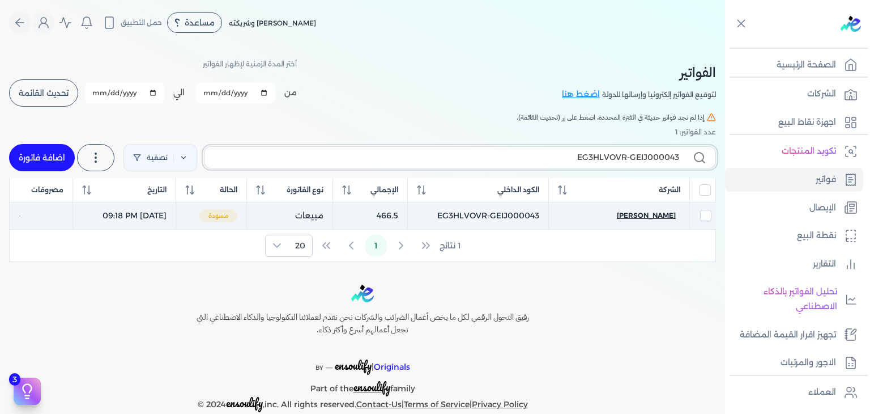
type input "EG3HLVOVR-GEIJ000043"
click at [655, 212] on span "Omar Hazem" at bounding box center [646, 215] width 59 height 10
select select "EGP"
select select "B"
select select "EGS"
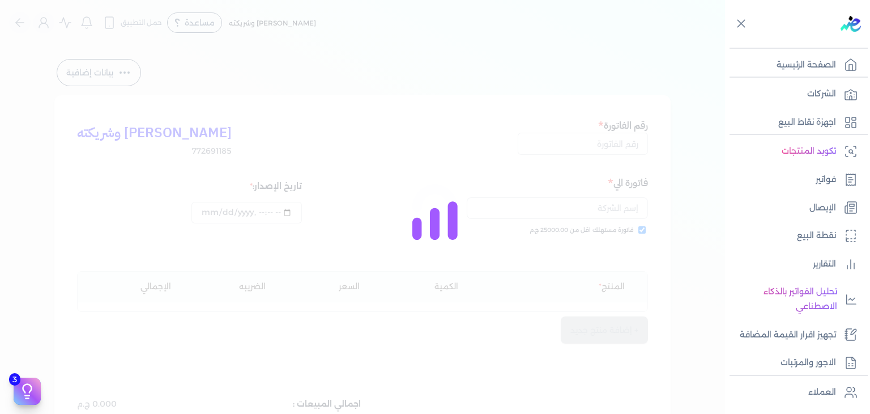
type input "EG3HLVOVR-GEIJ000043"
checkbox input "true"
type input "2025-10-03T21:18:48"
type input "2025-10-03"
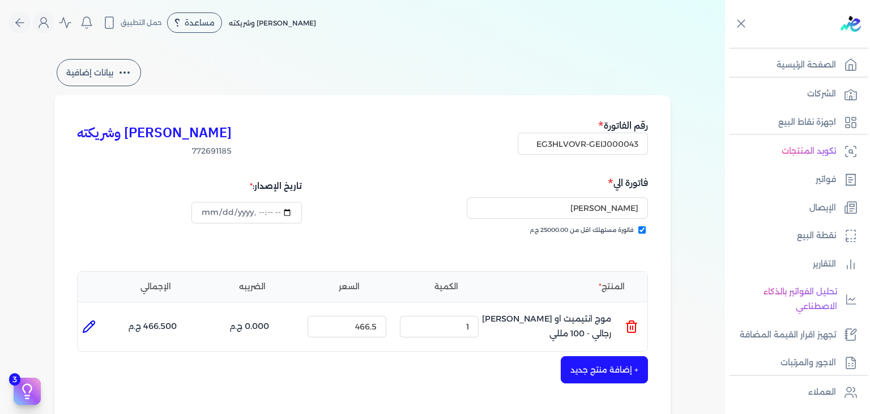
scroll to position [283, 0]
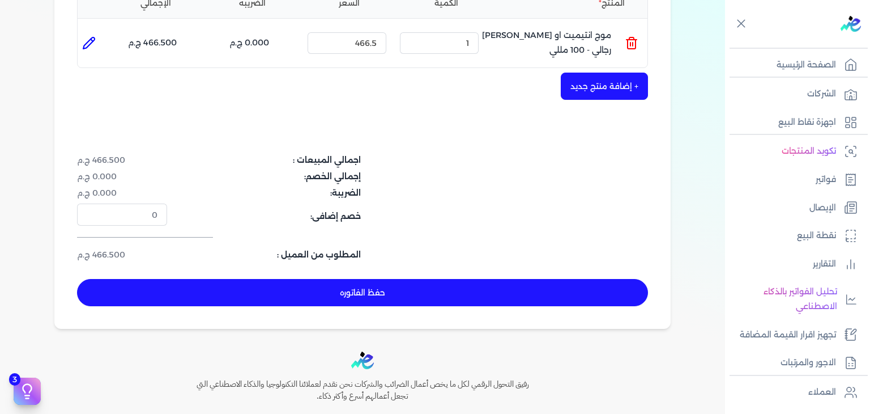
click at [428, 290] on button "حفظ الفاتوره" at bounding box center [362, 292] width 571 height 27
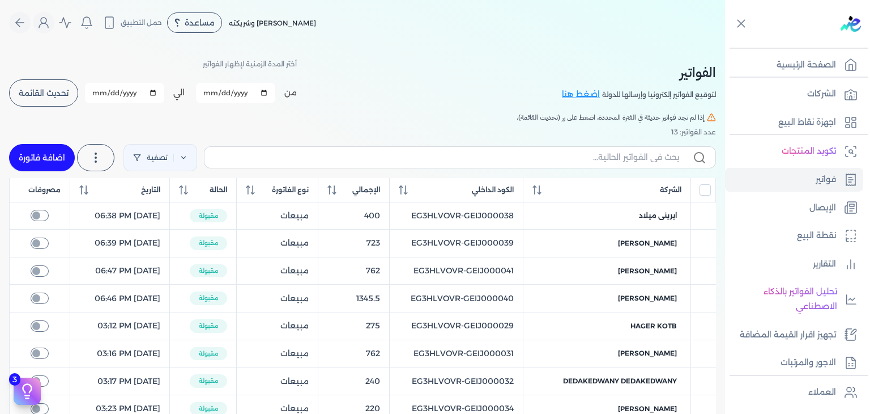
click at [535, 174] on div "تصفية استخرج العملاء استخرج المنتجات اضافة فاتورة" at bounding box center [362, 157] width 707 height 41
click at [544, 161] on input "text" at bounding box center [447, 157] width 466 height 12
paste input "EG3HLVOVR-GEIJ000044"
type input "EG3HLVOVR-GEIJ000044"
checkbox input "false"
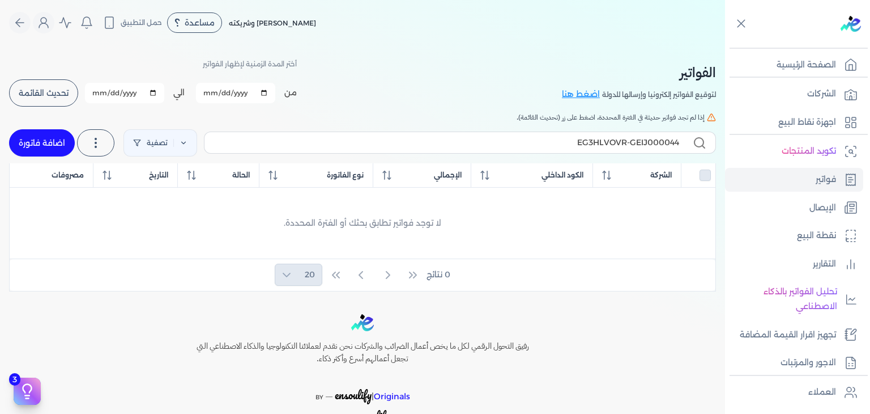
click at [61, 146] on link "اضافة فاتورة" at bounding box center [42, 142] width 66 height 27
select select "EGP"
select select "B"
select select "EGS"
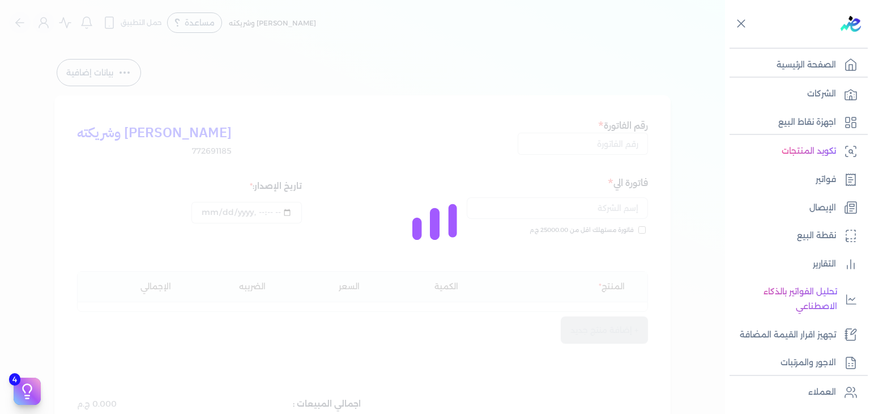
type input "2025-10-03T21:22:14"
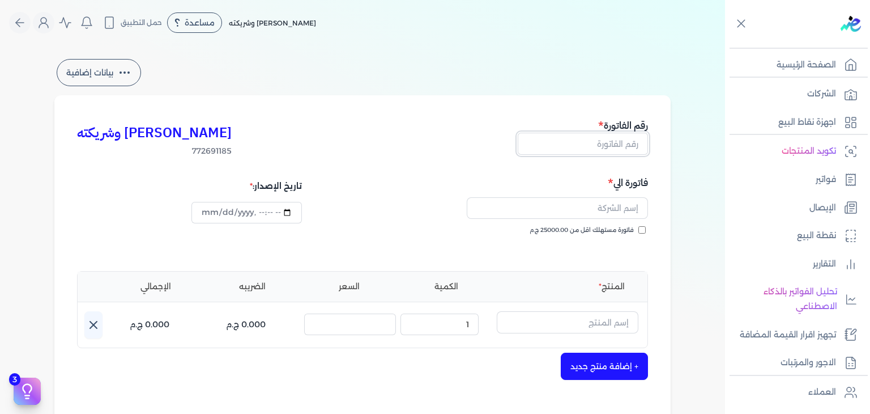
click at [553, 143] on input "text" at bounding box center [583, 144] width 130 height 22
paste input "EG3HLVOVR-GEIJ000044"
type input "EG3HLVOVR-GEIJ000044"
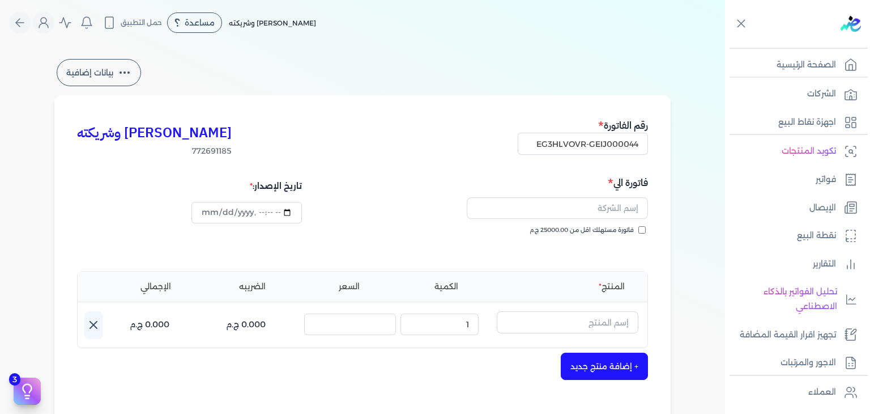
click at [646, 228] on input "فاتورة مستهلك اقل من 25000.00 ج.م" at bounding box center [641, 229] width 7 height 7
checkbox input "true"
click at [588, 206] on input "text" at bounding box center [557, 208] width 181 height 22
paste input "zizi barka"
type input "zizi barka"
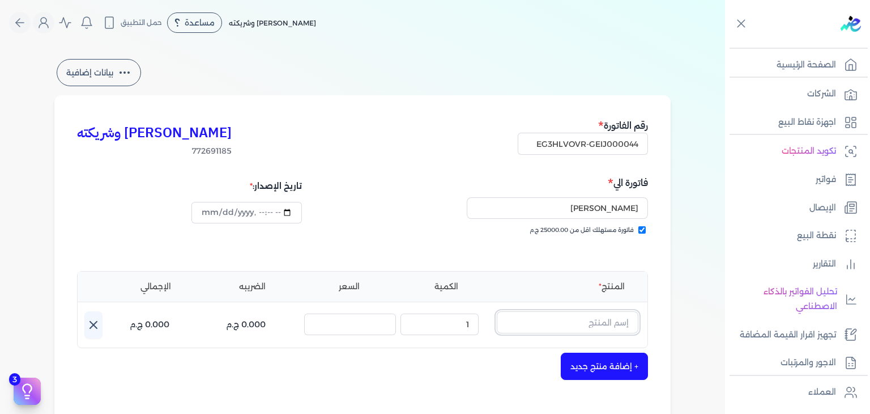
click at [579, 322] on input "text" at bounding box center [568, 322] width 142 height 22
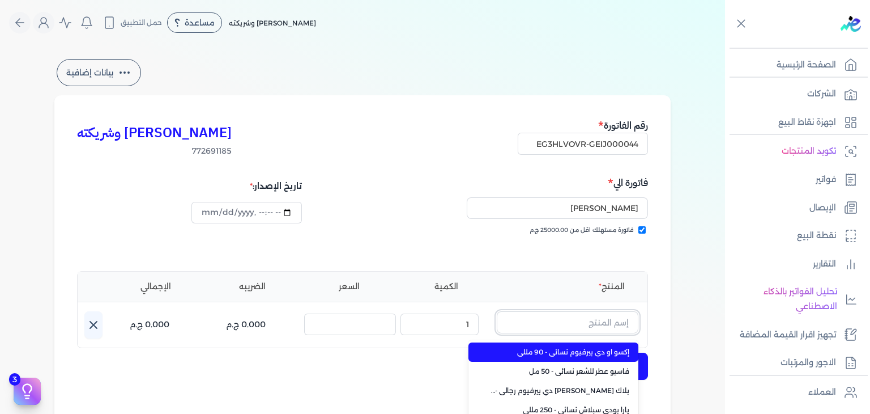
paste input "دريم أديكشن او دي بيرفيوم للجنسين - 100 مللي"
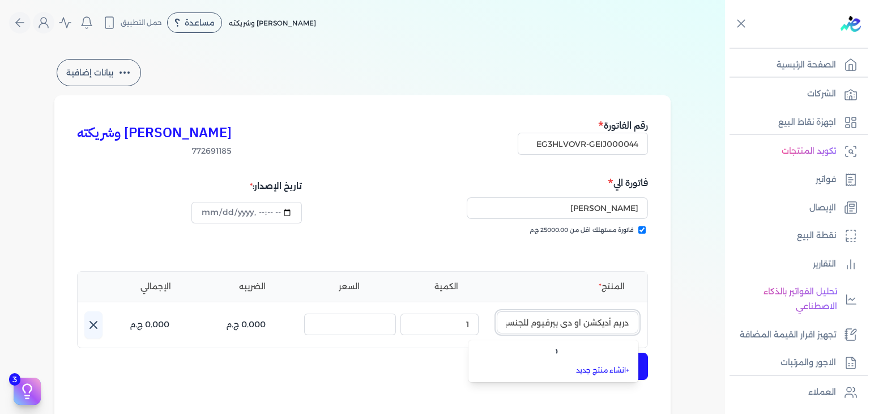
scroll to position [0, -48]
type input "دريم أديكشن او دي بيرفيوم للجنسين - 100 مللي"
click at [595, 366] on link "+ انشاء منتج جديد" at bounding box center [560, 371] width 138 height 10
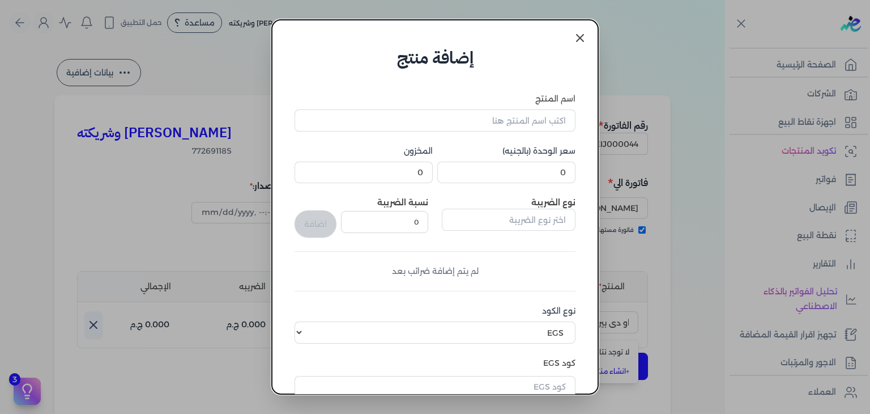
scroll to position [0, 0]
click at [584, 42] on icon at bounding box center [580, 38] width 14 height 14
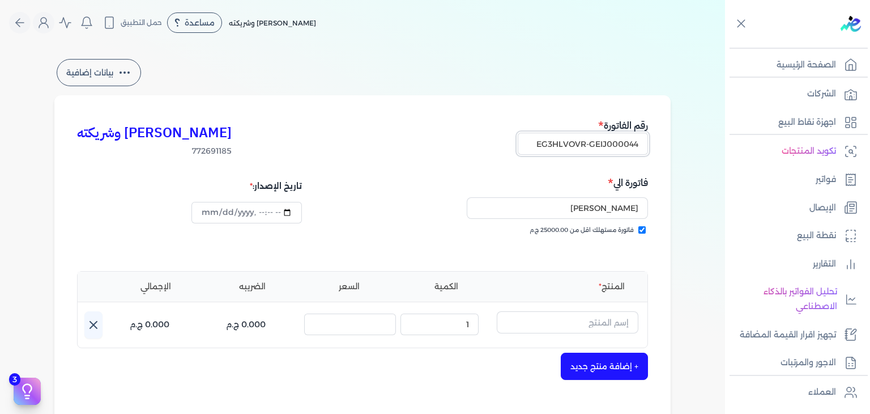
click at [624, 143] on input "EG3HLVOVR-GEIJ000044" at bounding box center [583, 144] width 130 height 22
paste input "5"
type input "EG3HLVOVR-GEIJ000045"
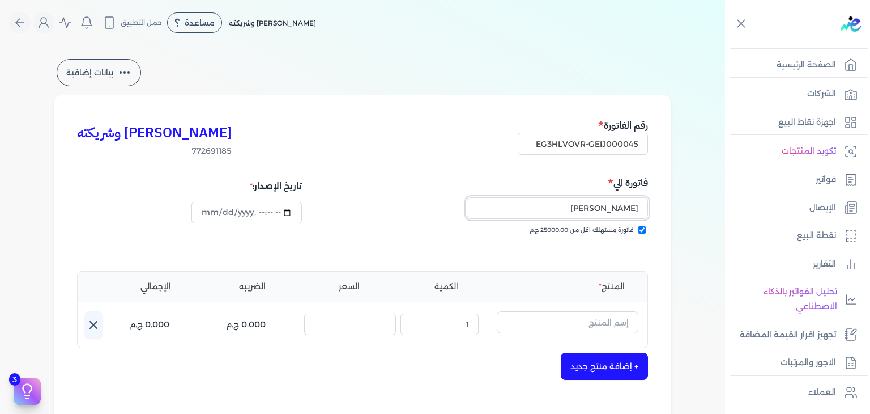
click at [609, 206] on input "zizi barka" at bounding box center [557, 208] width 181 height 22
paste input "Nadia Ahmed"
type input "Nadia Ahmed"
click at [567, 313] on input "text" at bounding box center [568, 322] width 142 height 22
type input "لك"
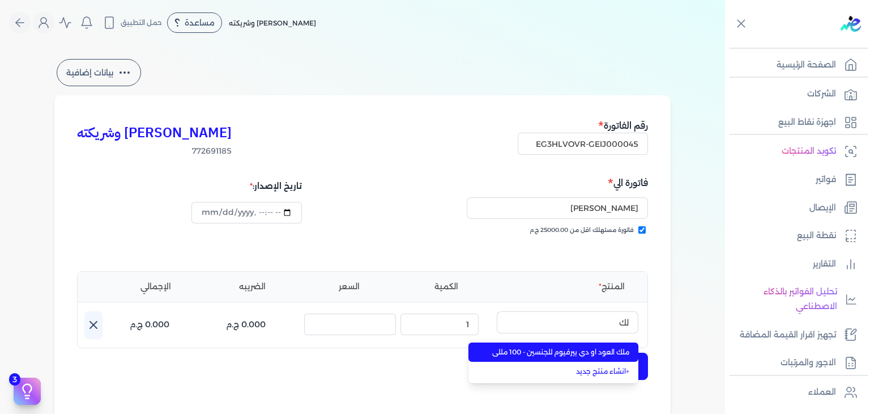
click at [555, 351] on span "ملك العود او دي بيرفيوم للجنسين - 100 مللي" at bounding box center [560, 352] width 138 height 10
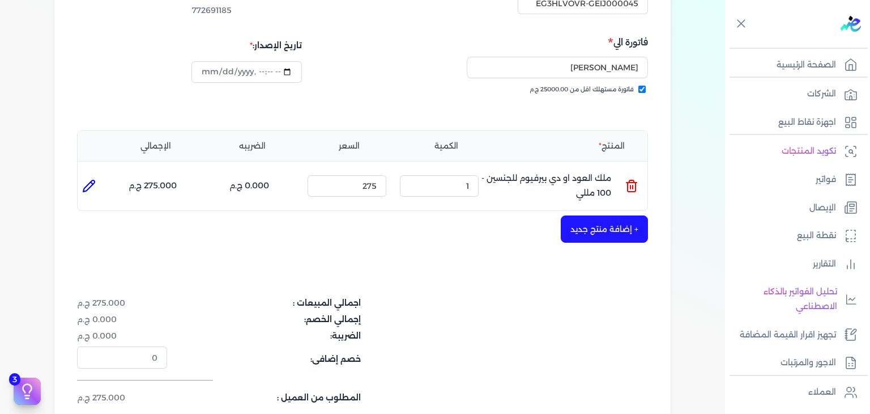
scroll to position [283, 0]
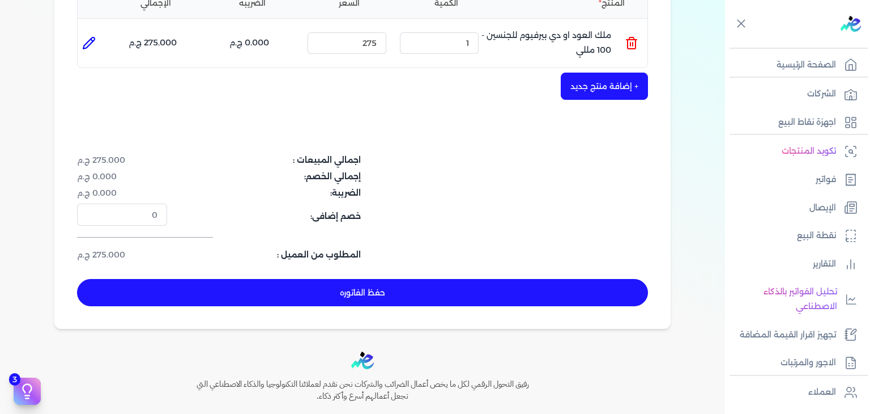
click at [521, 310] on div "كريم محمود ابراهيم الدقلة وشريكته 772691185 رقم الفاتورة EG3HLVOVR-GEIJ000045 ف…" at bounding box center [362, 70] width 616 height 517
click at [519, 301] on button "حفظ الفاتوره" at bounding box center [362, 292] width 571 height 27
type input "2025-10-03"
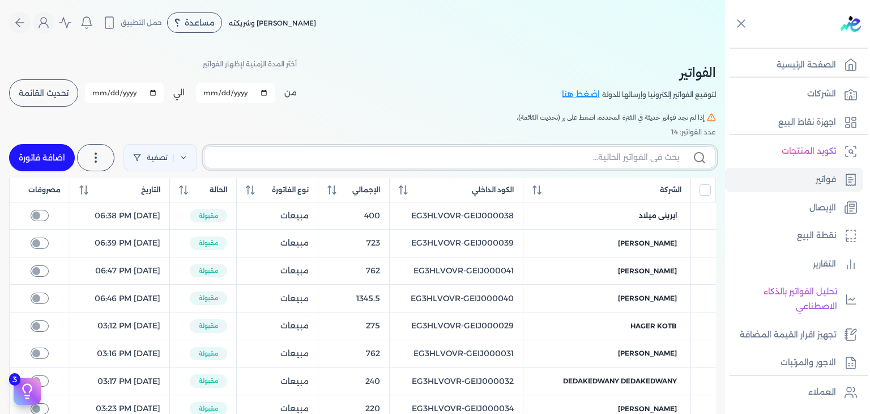
click at [643, 153] on input "text" at bounding box center [447, 157] width 466 height 12
paste input "EG3HLVOVR-GEIJ000045"
type input "EG3HLVOVR-GEIJ000045"
checkbox input "false"
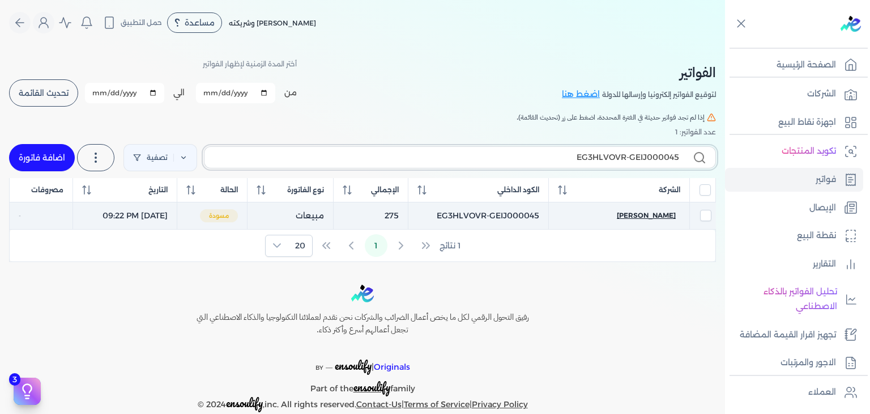
type input "EG3HLVOVR-GEIJ000045"
click at [645, 211] on span "Nadia Ahmed" at bounding box center [646, 215] width 59 height 10
select select "EGP"
select select "B"
select select "EGS"
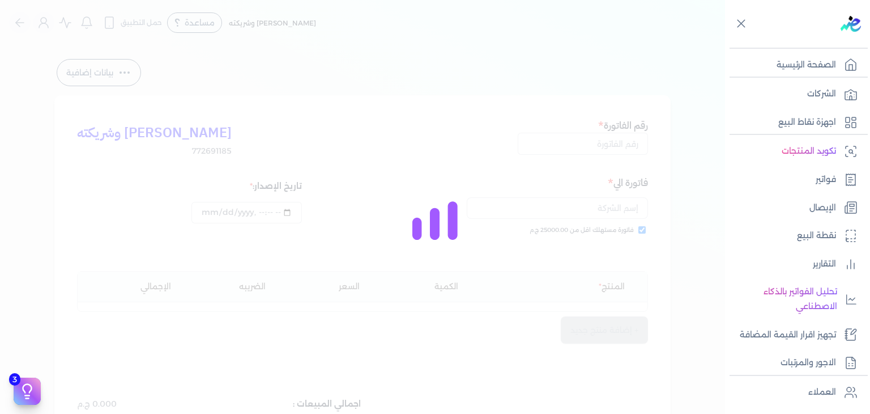
type input "EG3HLVOVR-GEIJ000045"
checkbox input "true"
type input "2025-10-03T21:22:14"
type input "2025-10-03"
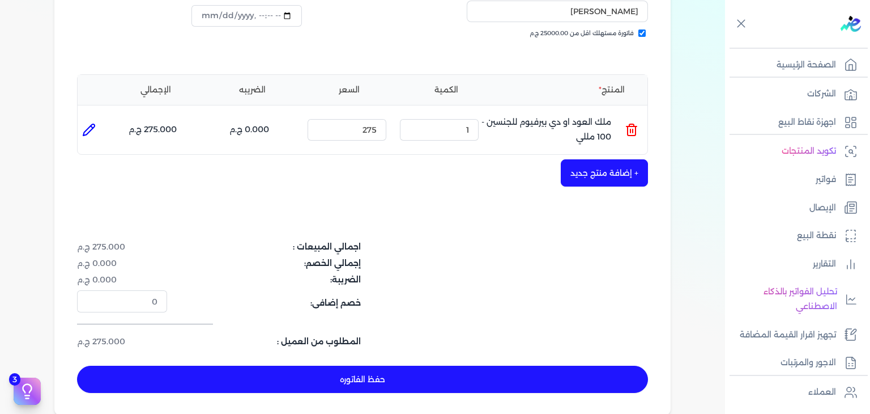
scroll to position [340, 0]
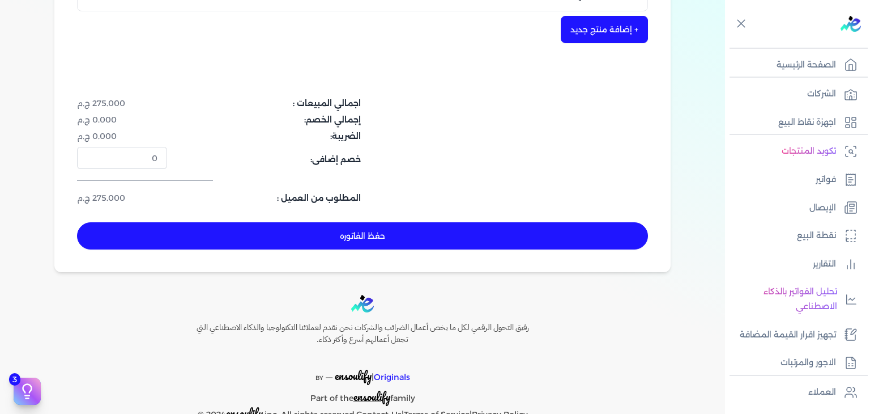
click at [466, 237] on button "حفظ الفاتوره" at bounding box center [362, 235] width 571 height 27
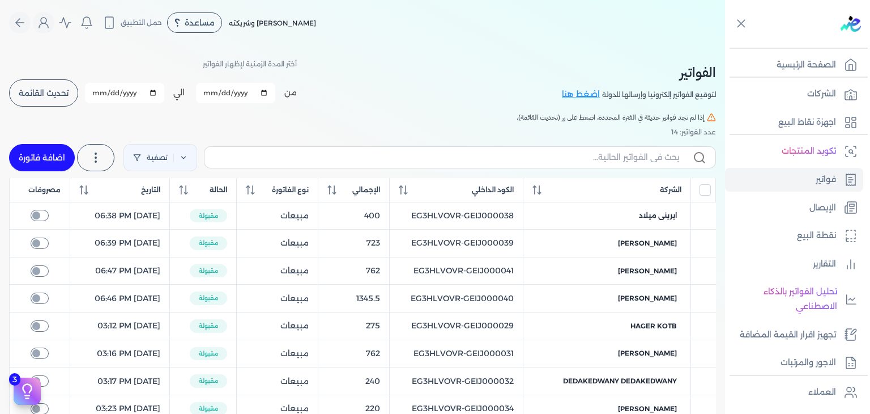
click at [58, 101] on button "تحديث القائمة" at bounding box center [43, 92] width 69 height 27
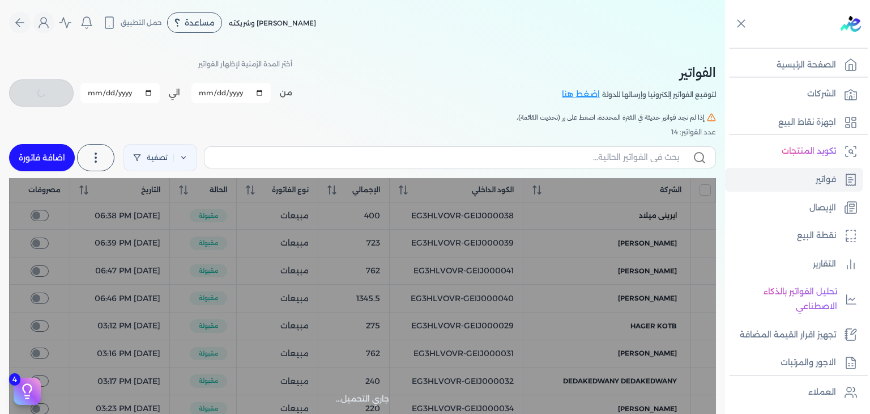
checkbox input "false"
